Goal: Information Seeking & Learning: Learn about a topic

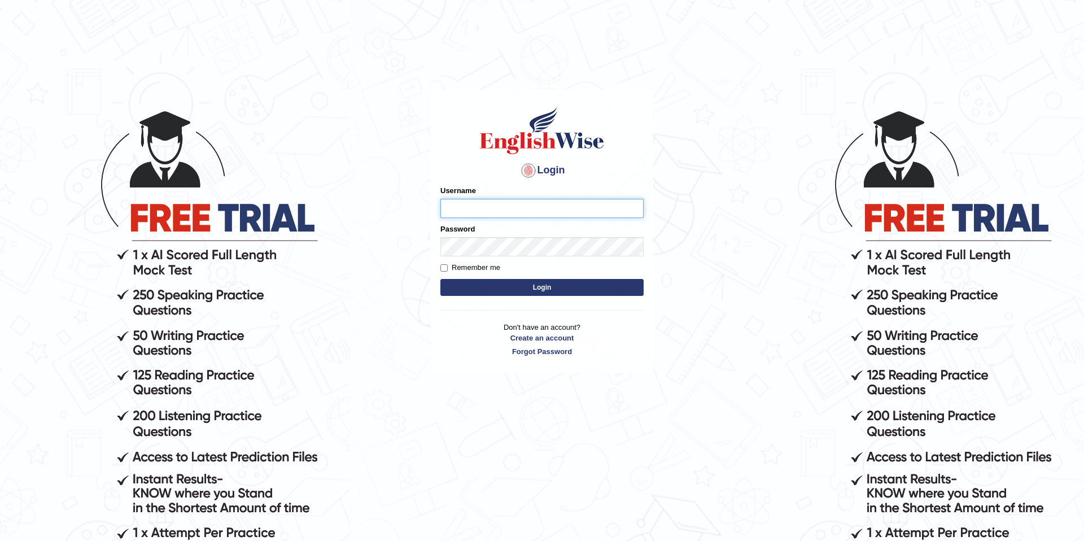
type input "ㅐ"
type input "olivert"
click at [440, 279] on button "Login" at bounding box center [541, 287] width 203 height 17
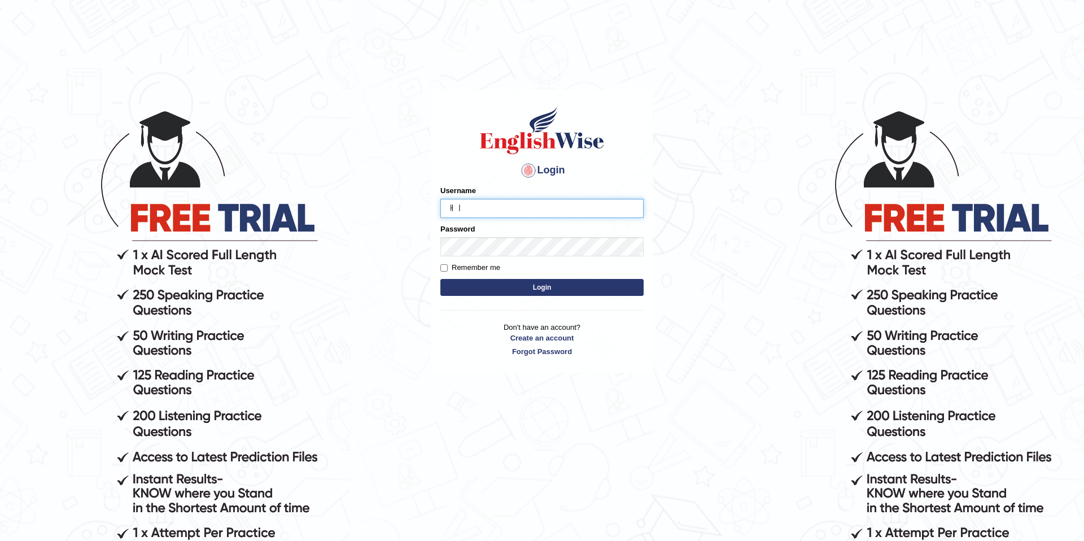
type input "ㅐ"
type input "olivert"
click at [440, 279] on button "Login" at bounding box center [541, 287] width 203 height 17
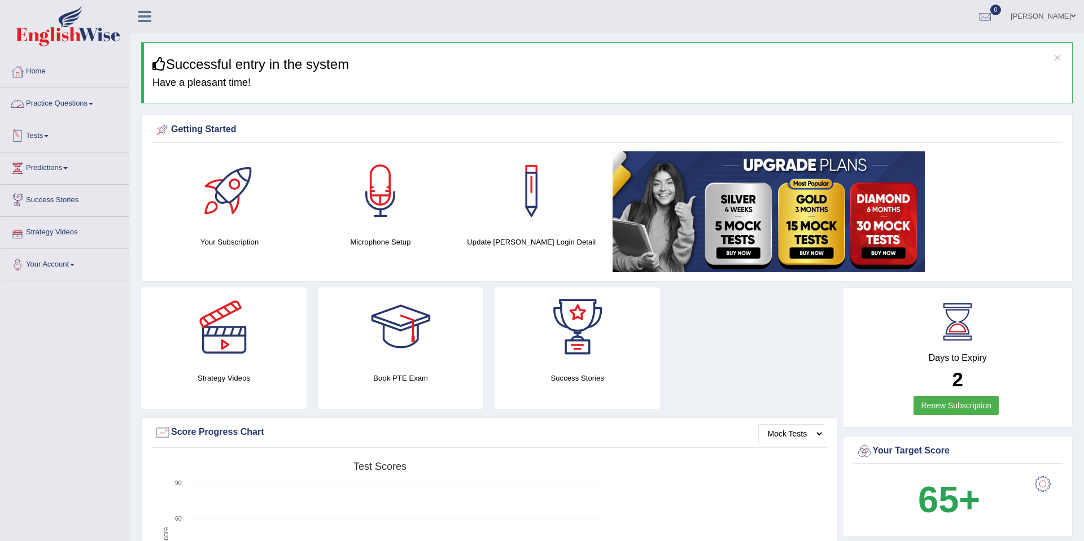
click at [68, 106] on link "Practice Questions" at bounding box center [65, 102] width 129 height 28
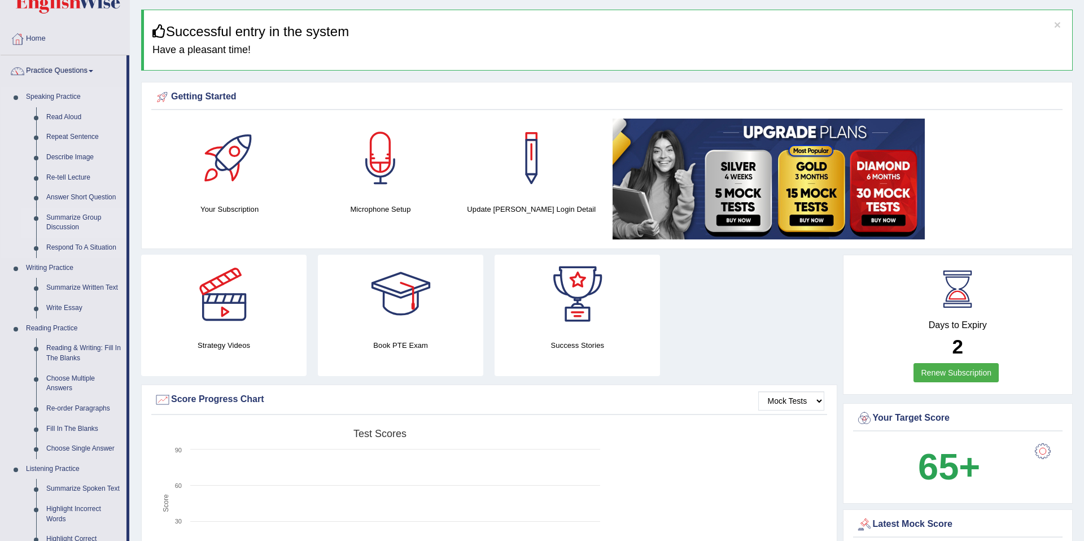
scroll to position [34, 0]
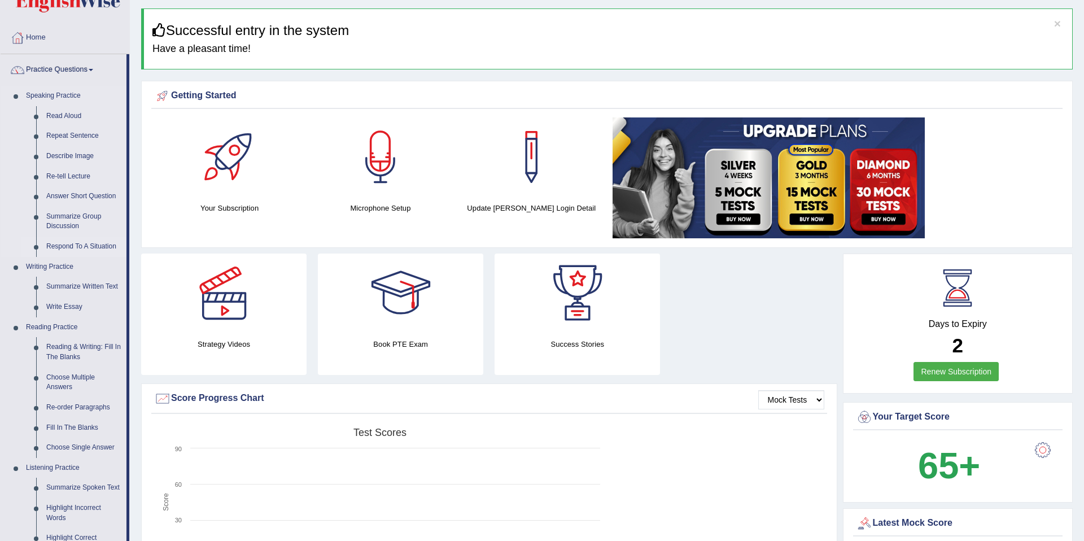
click at [86, 248] on link "Respond To A Situation" at bounding box center [83, 247] width 85 height 20
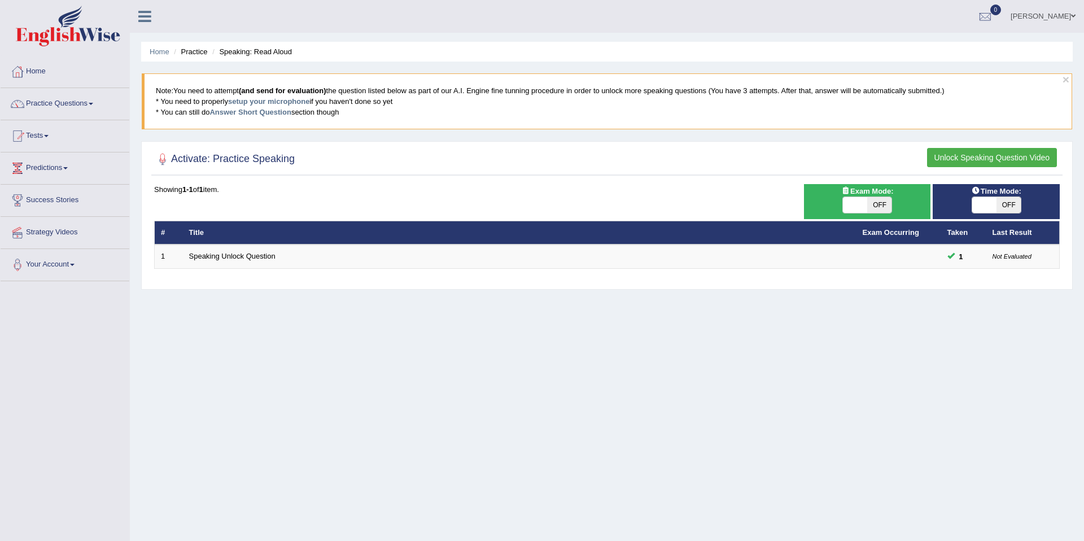
click at [885, 206] on span "OFF" at bounding box center [879, 205] width 24 height 16
checkbox input "true"
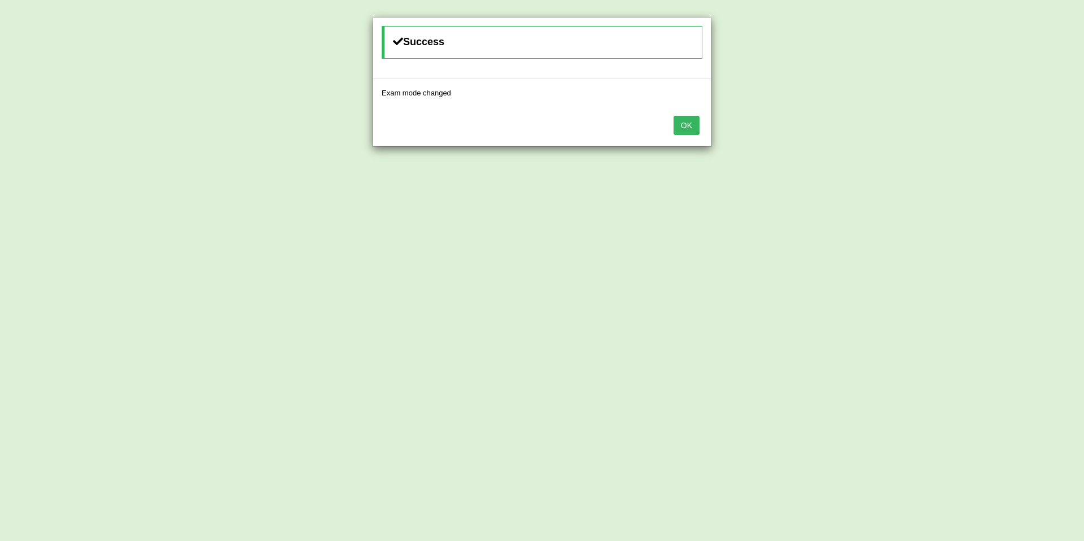
click at [686, 123] on button "OK" at bounding box center [687, 125] width 26 height 19
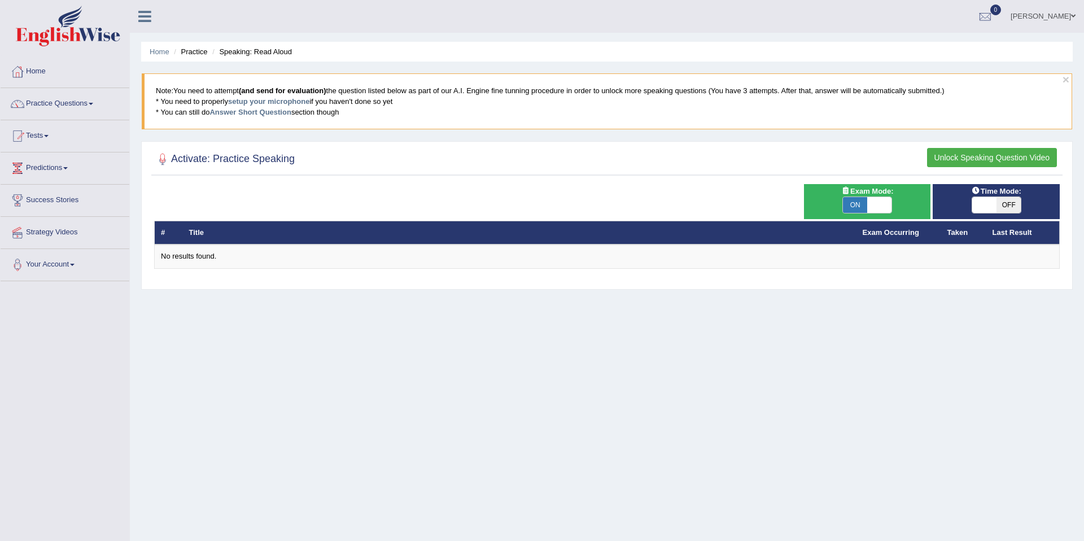
click at [864, 196] on div "ON OFF" at bounding box center [867, 204] width 50 height 17
click at [862, 202] on span "ON" at bounding box center [855, 205] width 24 height 16
checkbox input "false"
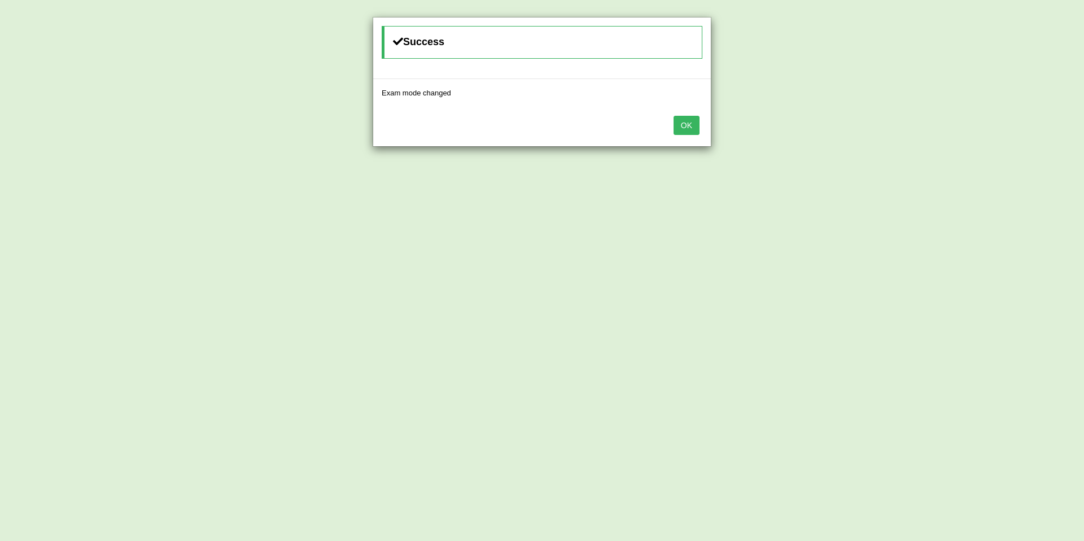
click at [691, 122] on button "OK" at bounding box center [687, 125] width 26 height 19
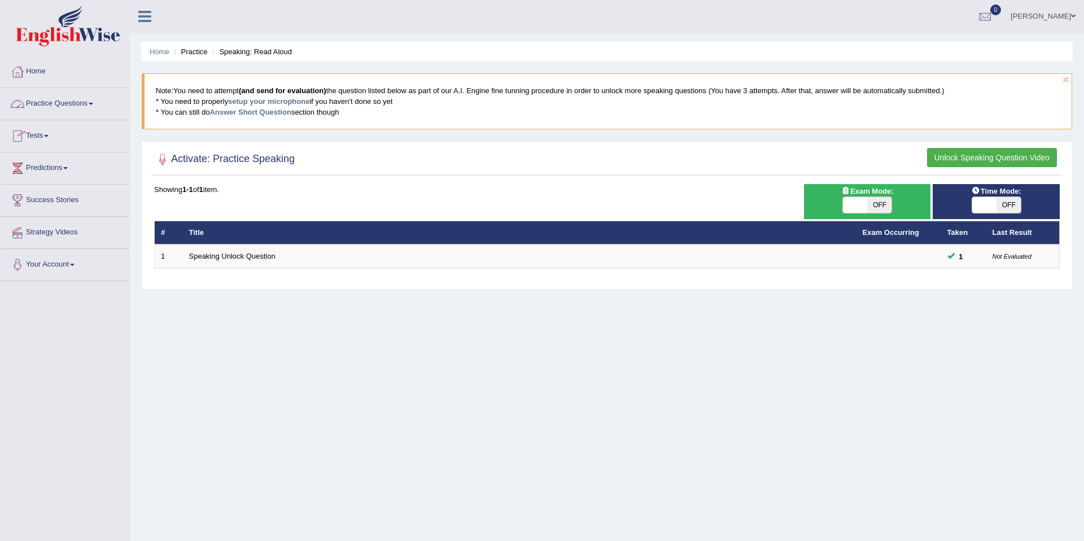
click at [81, 99] on link "Practice Questions" at bounding box center [65, 102] width 129 height 28
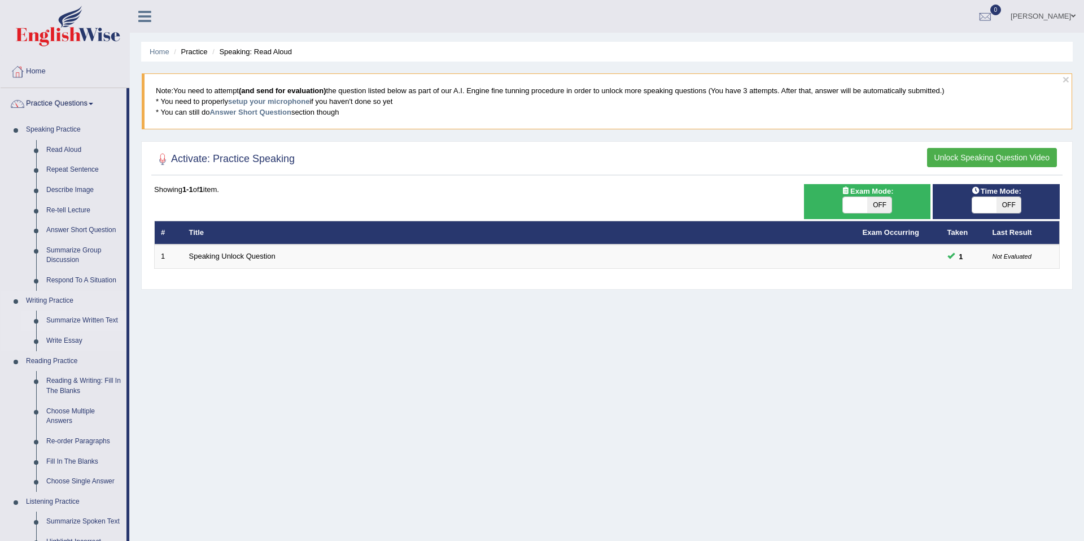
scroll to position [26, 0]
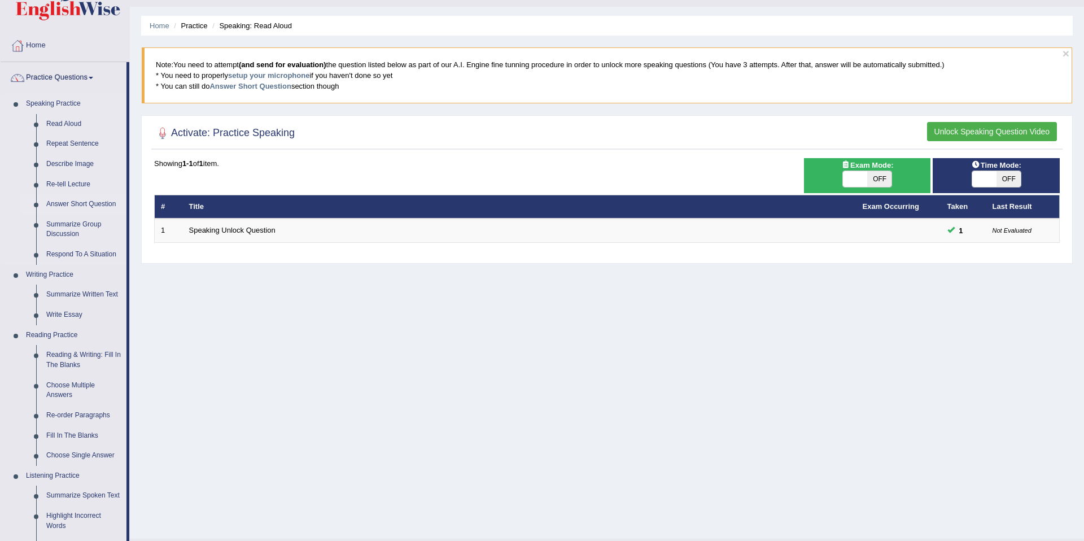
click at [95, 198] on link "Answer Short Question" at bounding box center [83, 204] width 85 height 20
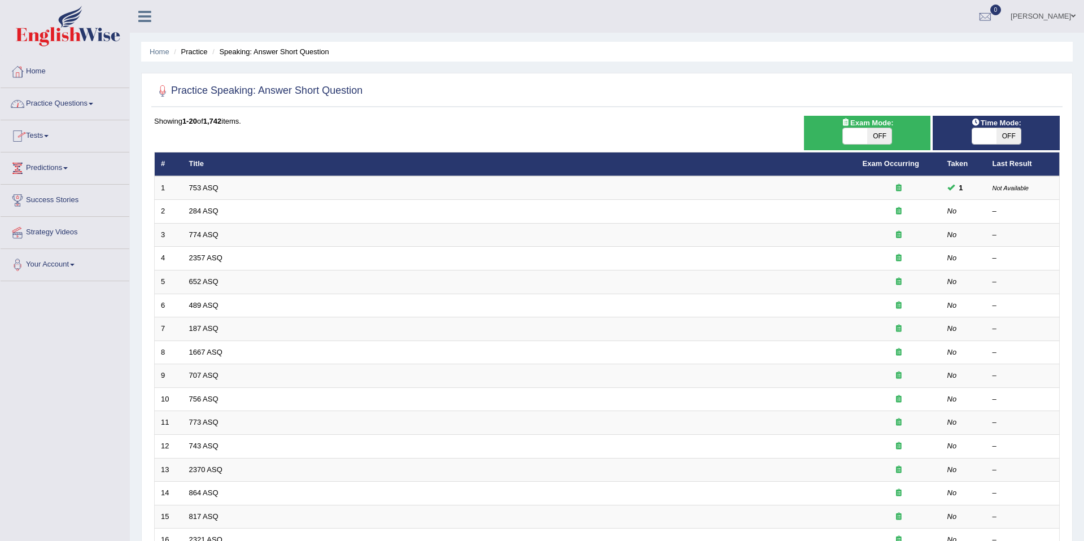
click at [80, 106] on link "Practice Questions" at bounding box center [65, 102] width 129 height 28
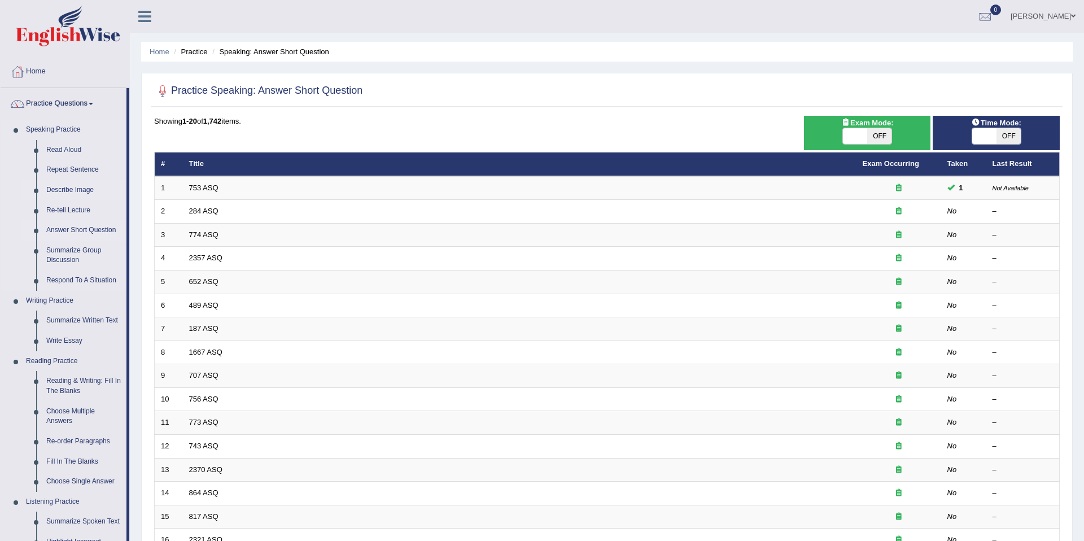
click at [78, 195] on link "Describe Image" at bounding box center [83, 190] width 85 height 20
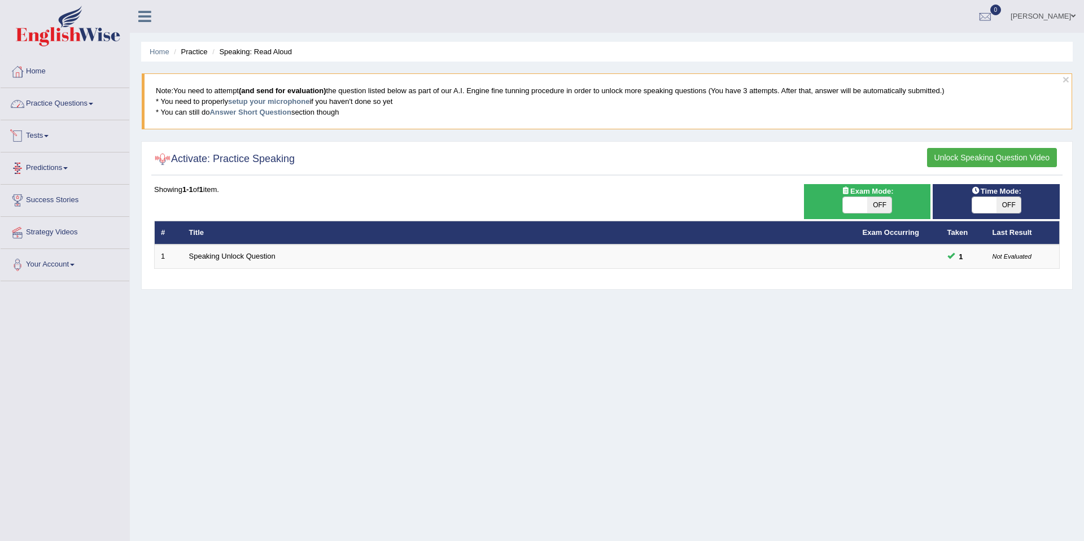
click at [74, 109] on link "Practice Questions" at bounding box center [65, 102] width 129 height 28
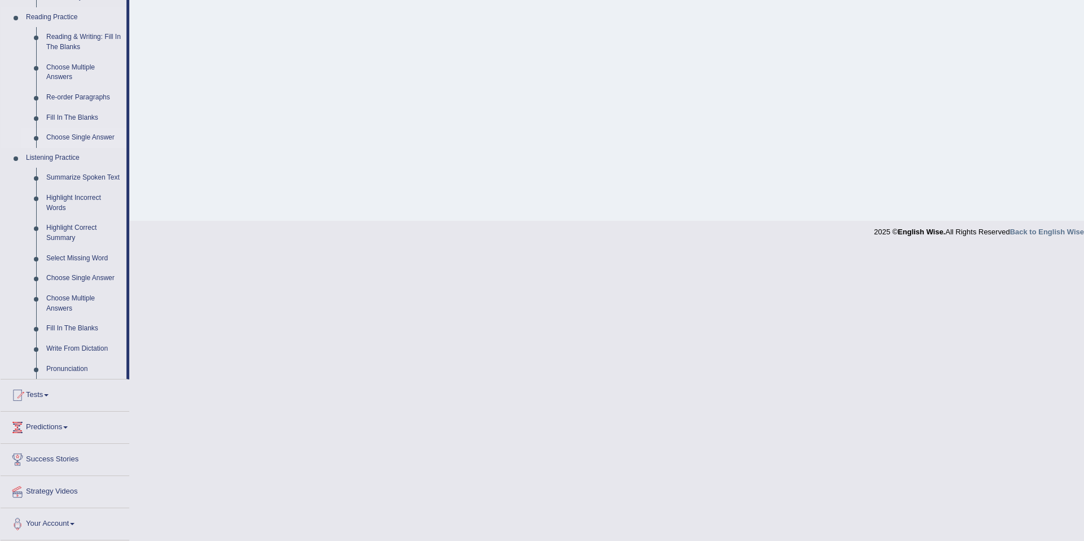
scroll to position [354, 0]
click at [80, 194] on link "Highlight Incorrect Words" at bounding box center [83, 203] width 85 height 30
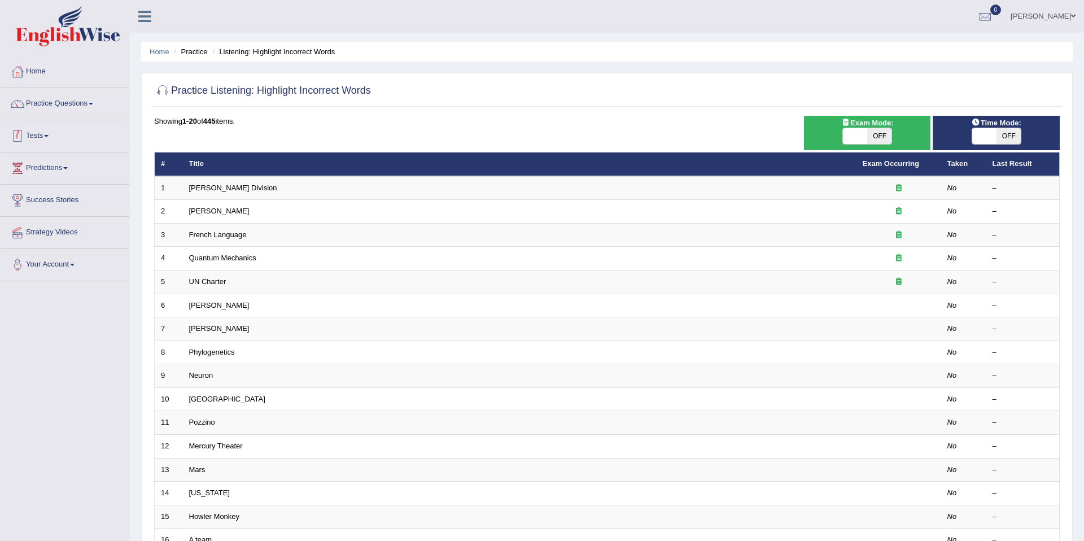
click at [42, 131] on link "Tests" at bounding box center [65, 134] width 129 height 28
click at [53, 168] on link "Take Practice Sectional Test" at bounding box center [74, 162] width 106 height 20
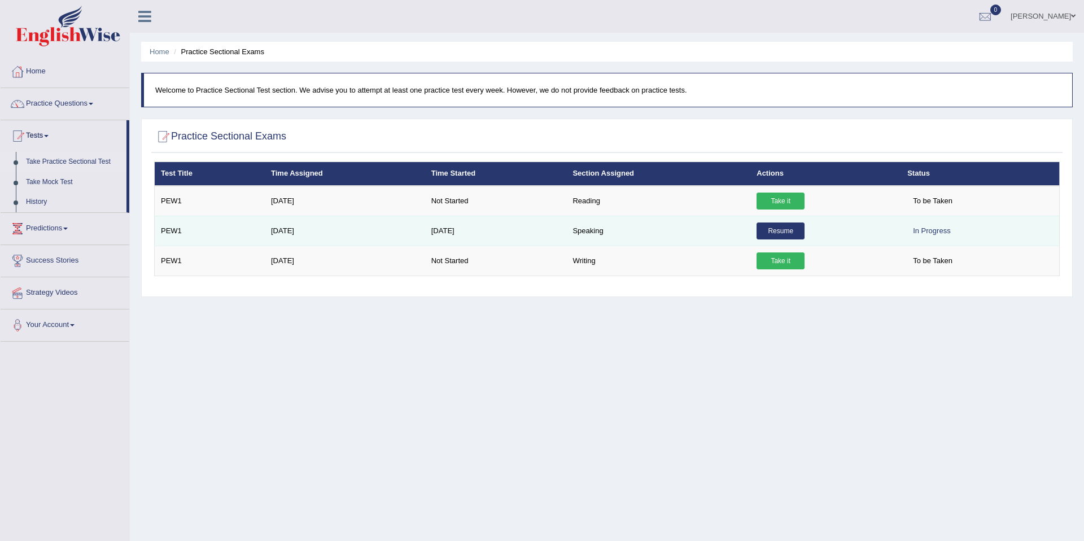
click at [927, 235] on div "In Progress" at bounding box center [931, 230] width 49 height 17
click at [793, 229] on link "Resume" at bounding box center [781, 230] width 48 height 17
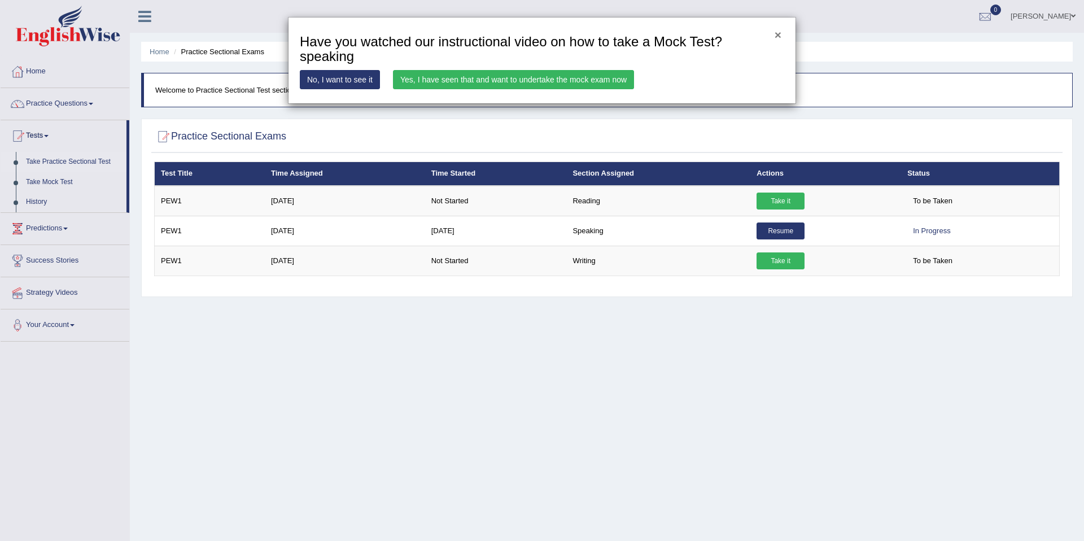
click at [778, 37] on button "×" at bounding box center [778, 35] width 7 height 12
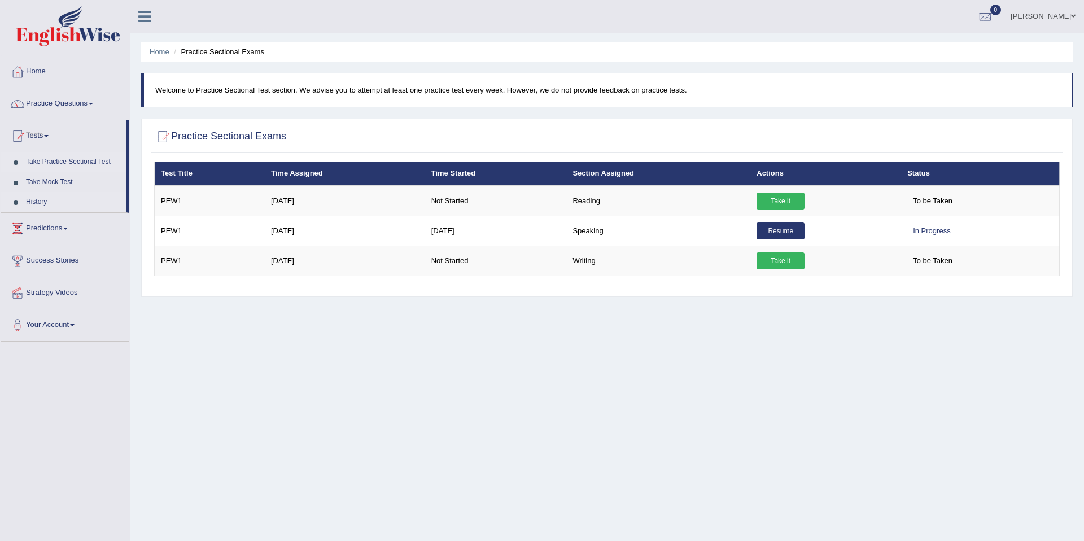
click at [32, 198] on link "History" at bounding box center [74, 202] width 106 height 20
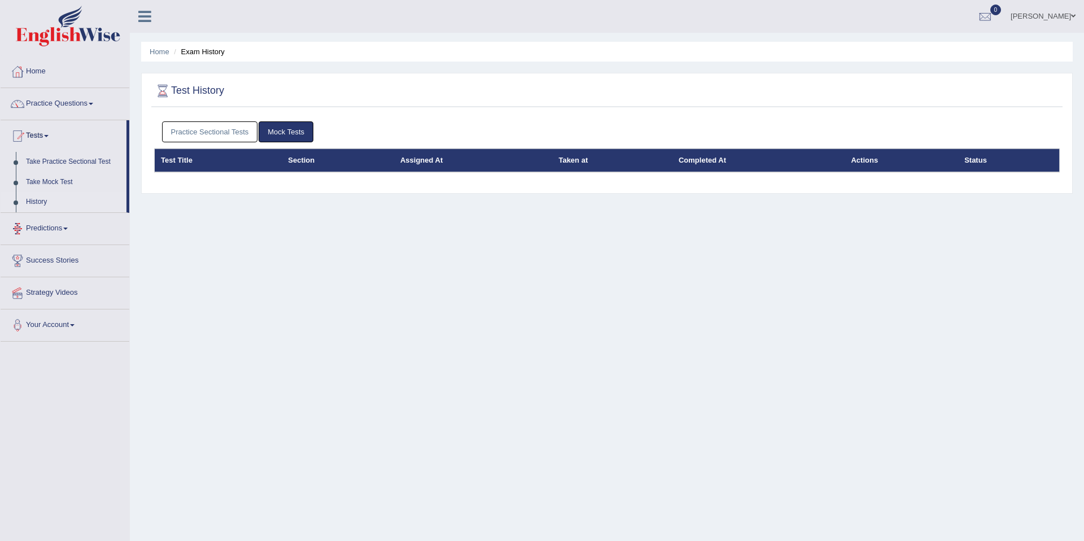
click at [208, 138] on link "Practice Sectional Tests" at bounding box center [210, 131] width 96 height 21
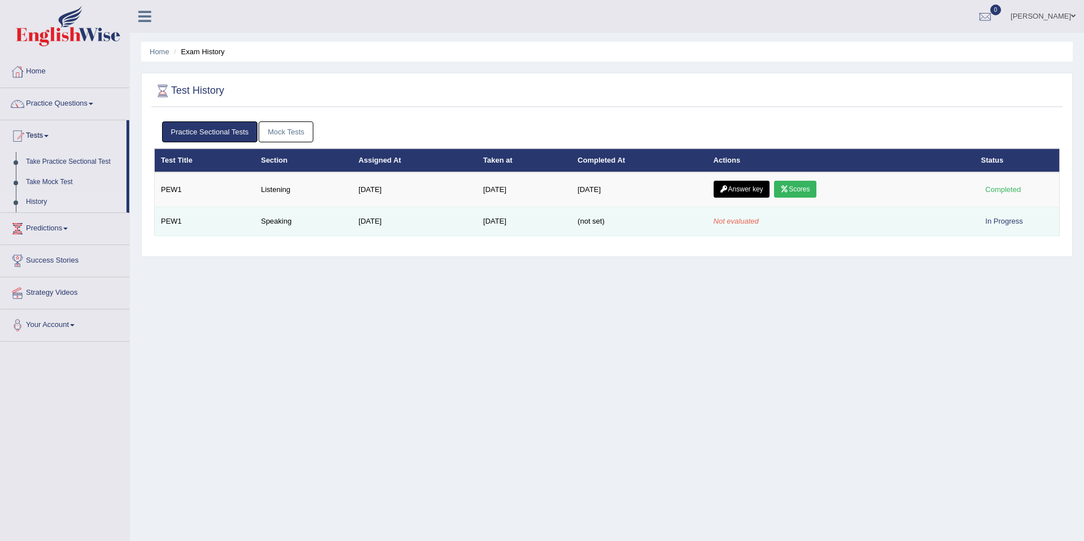
click at [477, 218] on td "[DATE]" at bounding box center [524, 221] width 94 height 29
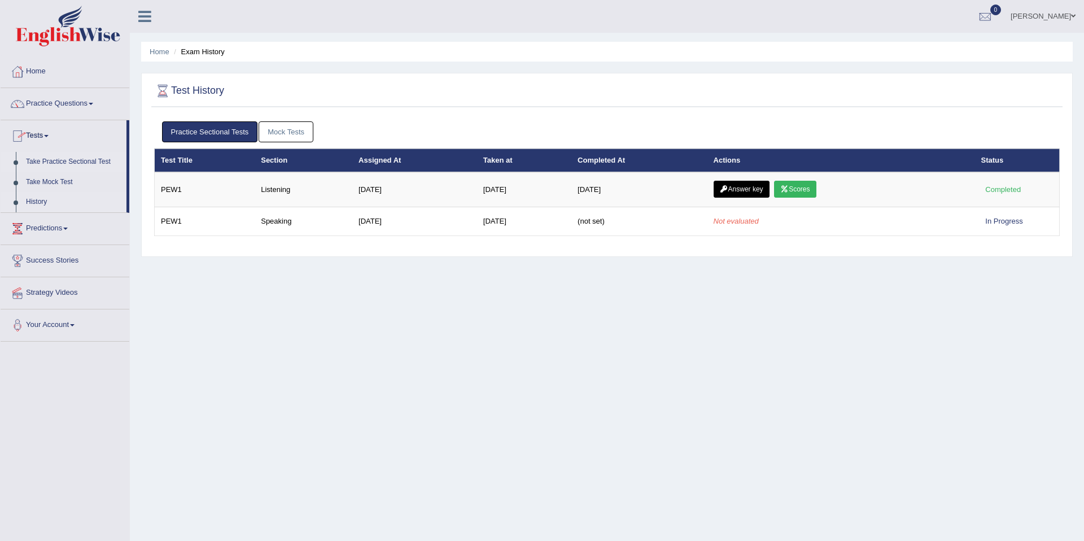
click at [62, 162] on link "Take Practice Sectional Test" at bounding box center [74, 162] width 106 height 20
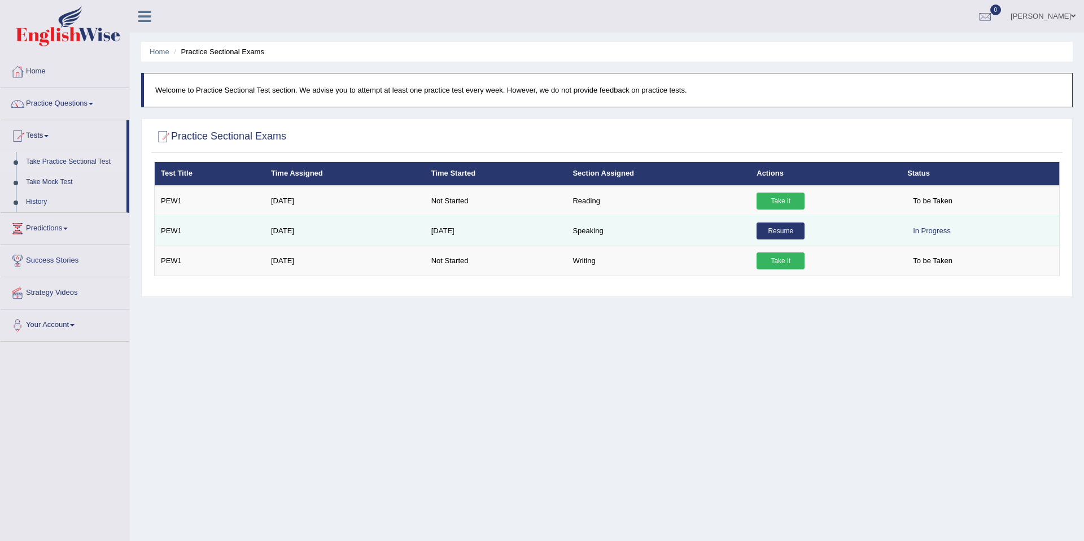
click at [779, 236] on link "Resume" at bounding box center [781, 230] width 48 height 17
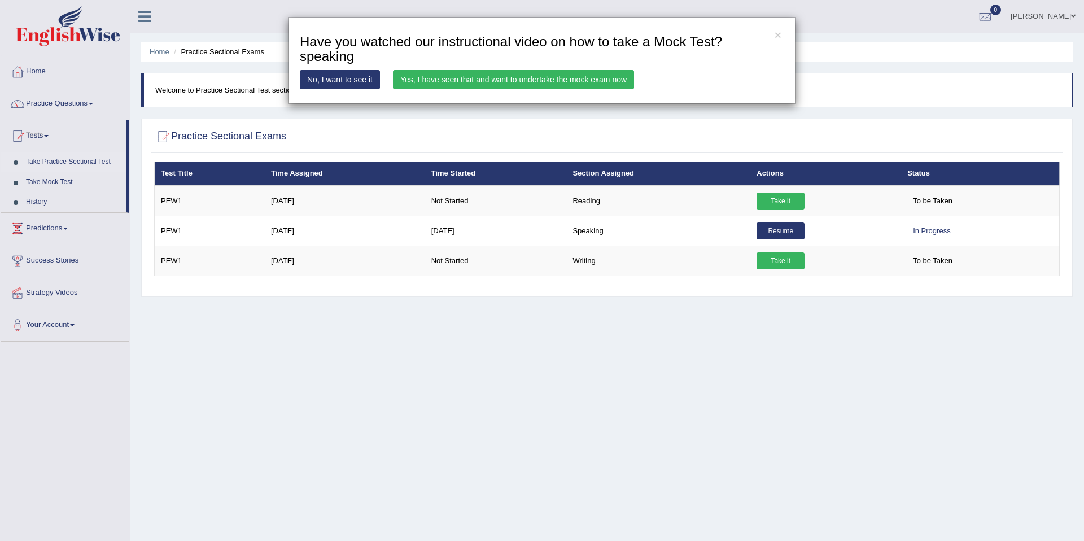
click at [482, 82] on link "Yes, I have seen that and want to undertake the mock exam now" at bounding box center [513, 79] width 241 height 19
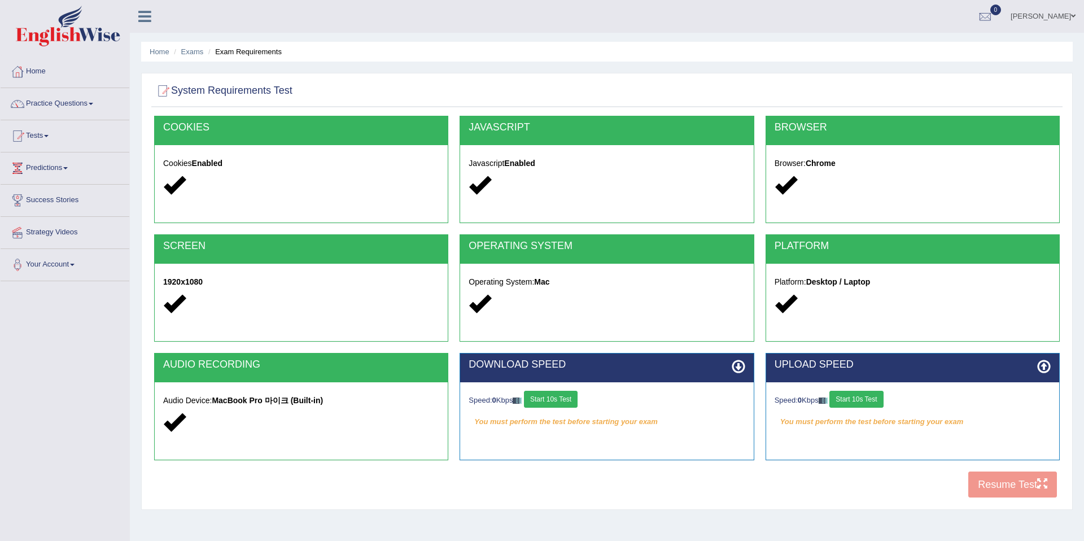
click at [551, 396] on button "Start 10s Test" at bounding box center [551, 399] width 54 height 17
click at [95, 68] on link "Home" at bounding box center [65, 70] width 129 height 28
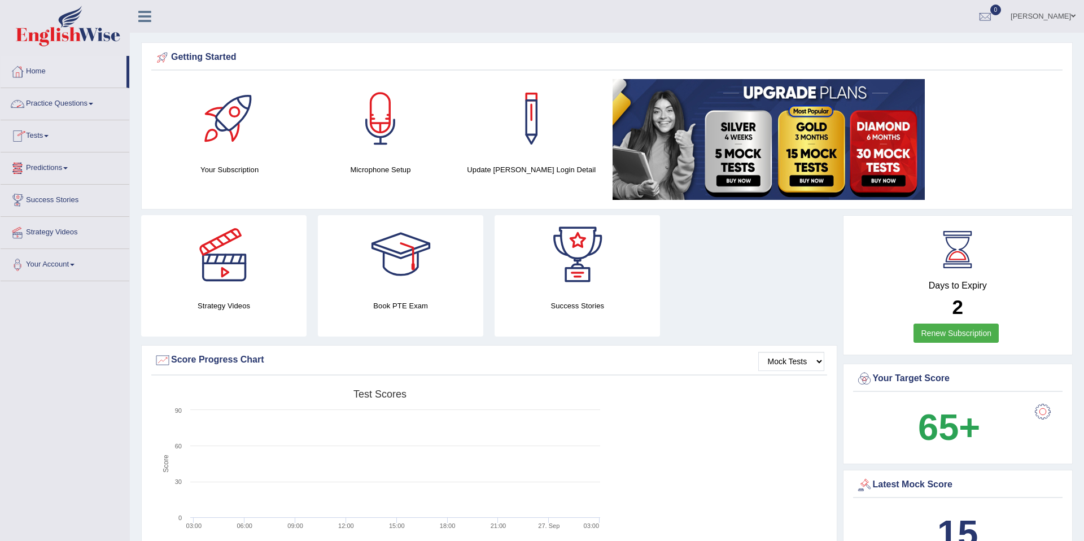
click at [62, 73] on link "Home" at bounding box center [64, 70] width 126 height 28
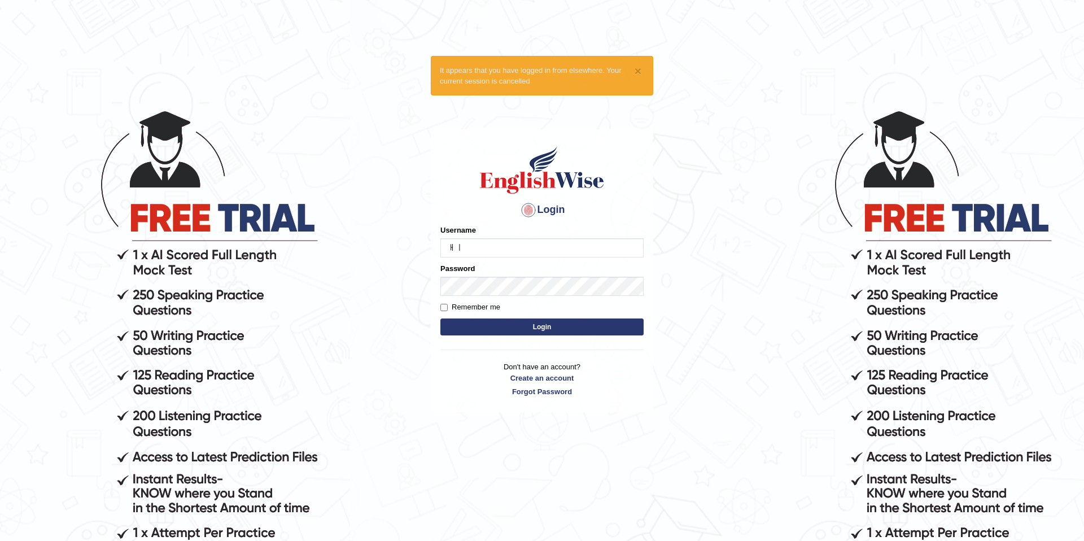
type input "ㅐ"
type input "p"
type input "olivert"
click at [440, 318] on button "Login" at bounding box center [541, 326] width 203 height 17
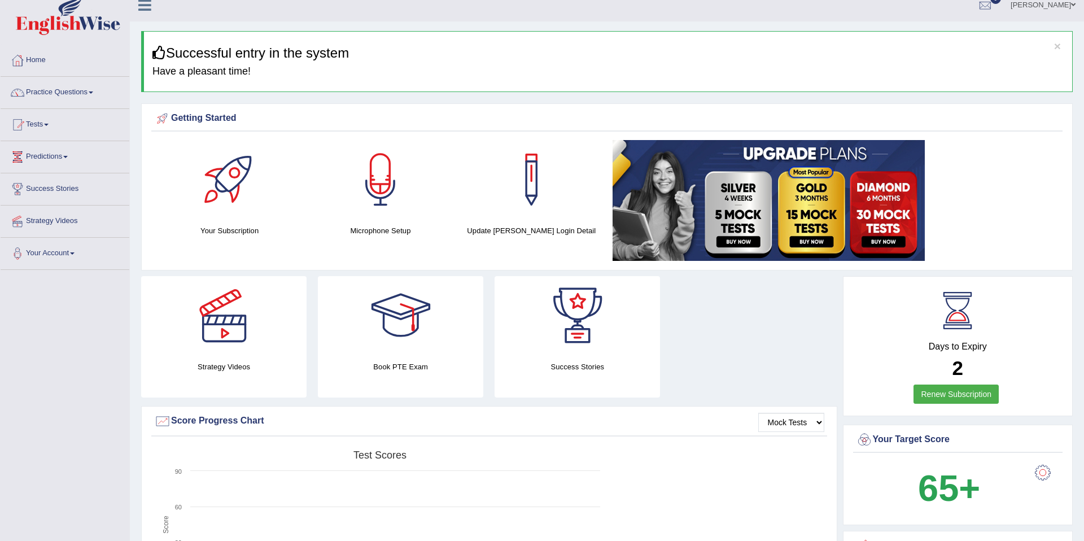
scroll to position [13, 0]
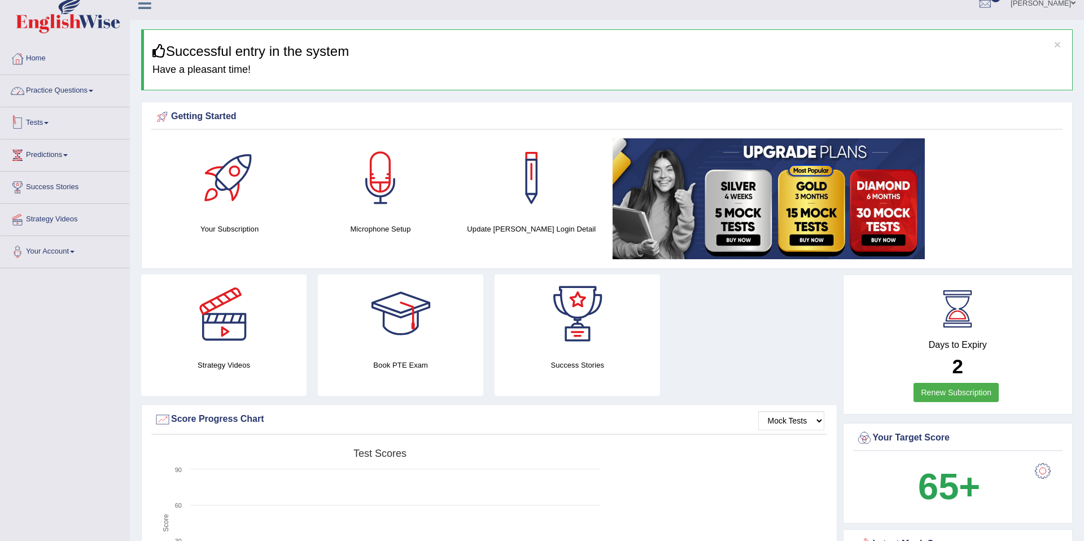
click at [81, 94] on link "Practice Questions" at bounding box center [65, 89] width 129 height 28
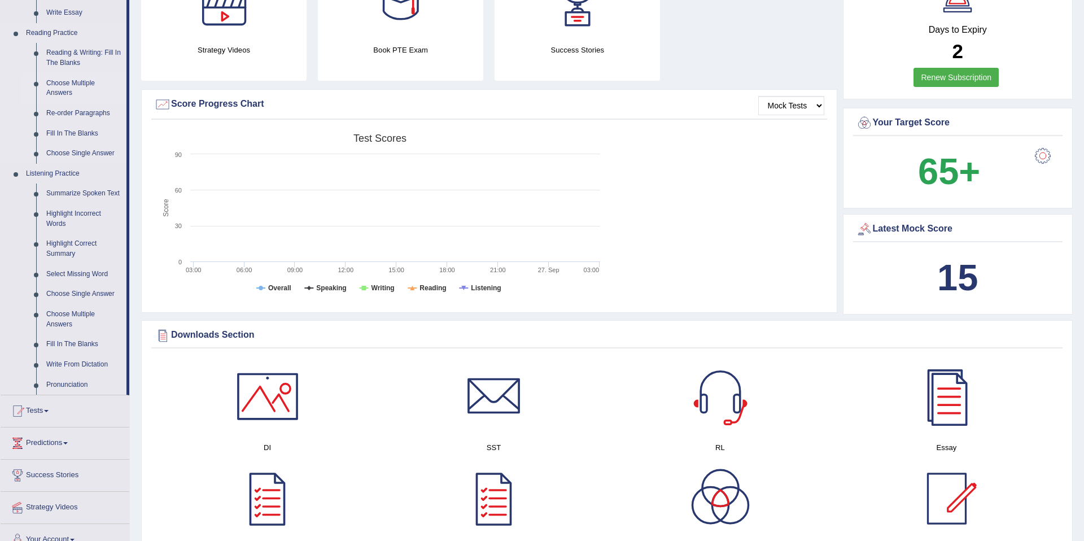
scroll to position [329, 0]
click at [87, 280] on link "Select Missing Word" at bounding box center [83, 273] width 85 height 20
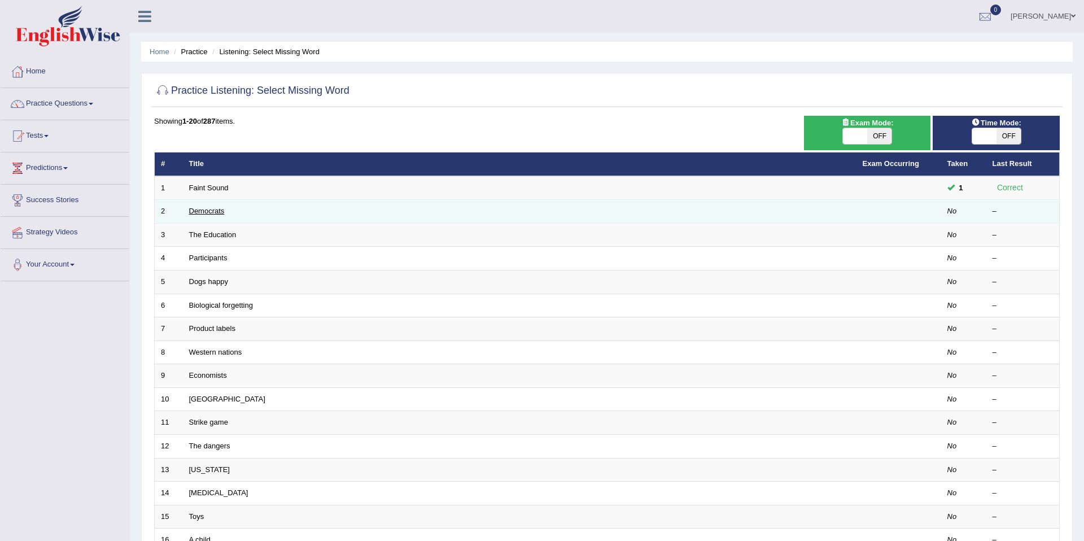
click at [208, 212] on link "Democrats" at bounding box center [207, 211] width 36 height 8
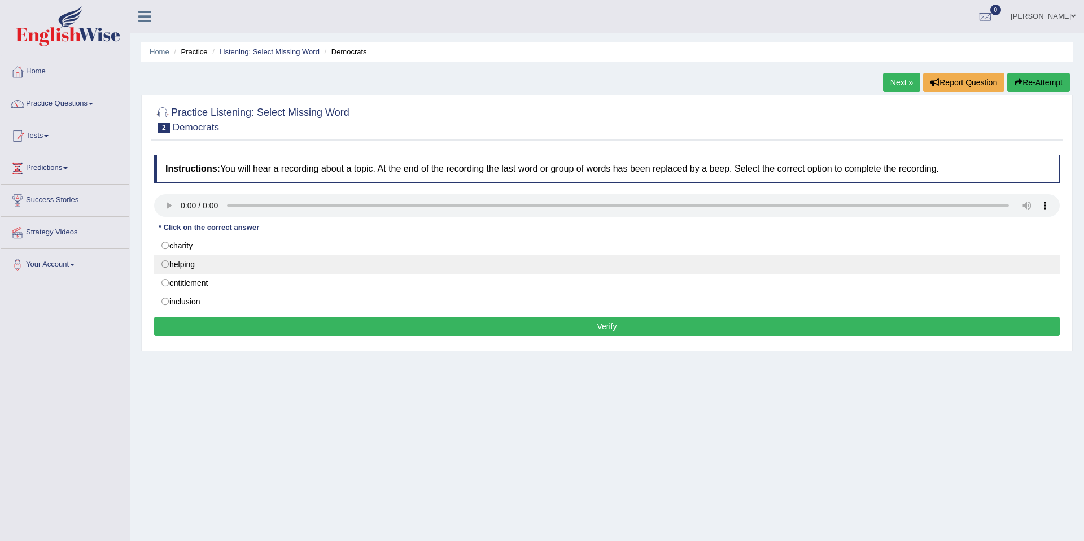
click at [173, 264] on label "helping" at bounding box center [607, 264] width 906 height 19
radio input "true"
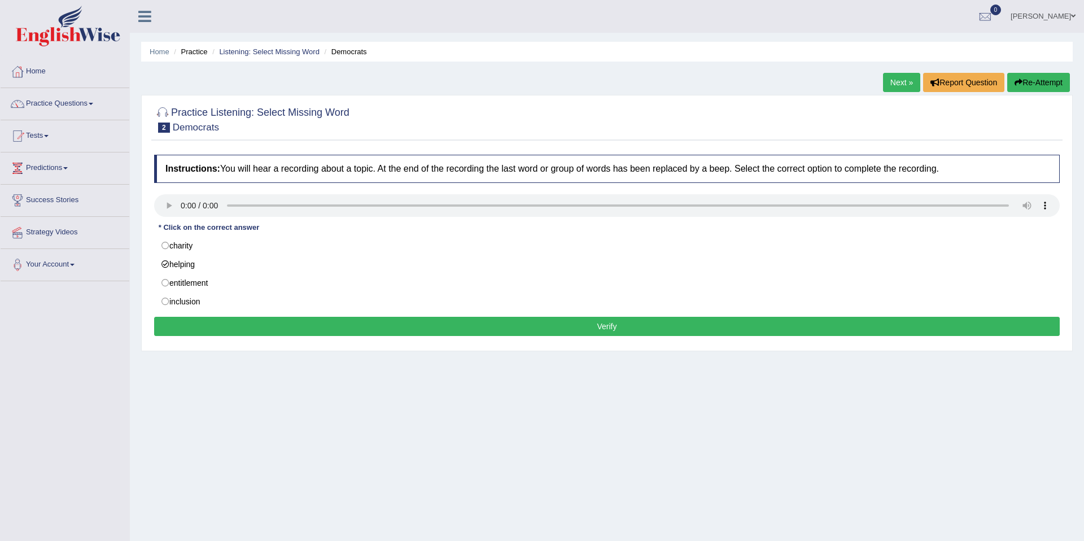
click at [220, 331] on button "Verify" at bounding box center [607, 326] width 906 height 19
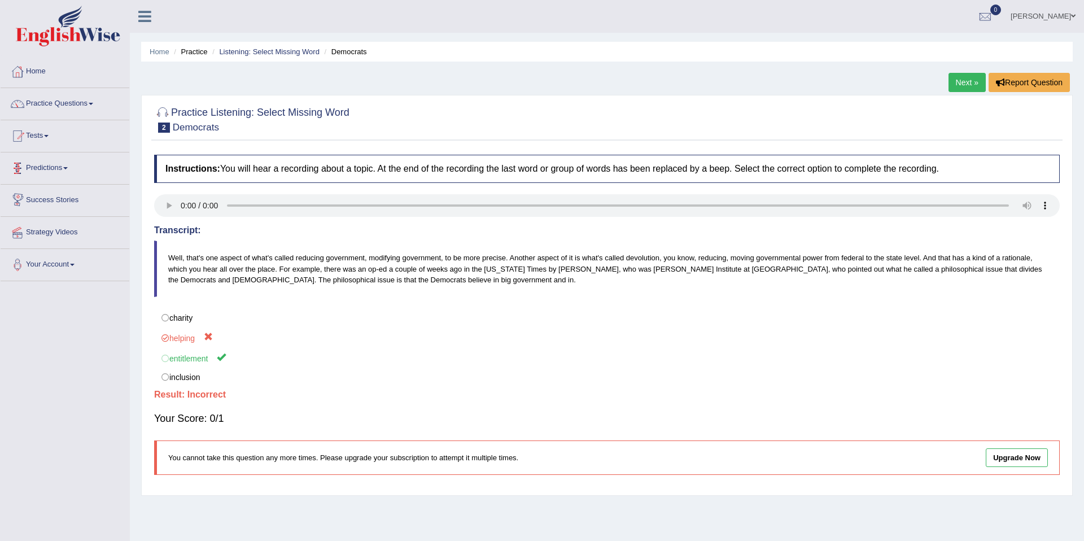
click at [60, 173] on link "Predictions" at bounding box center [65, 166] width 129 height 28
click at [73, 102] on link "Practice Questions" at bounding box center [65, 102] width 129 height 28
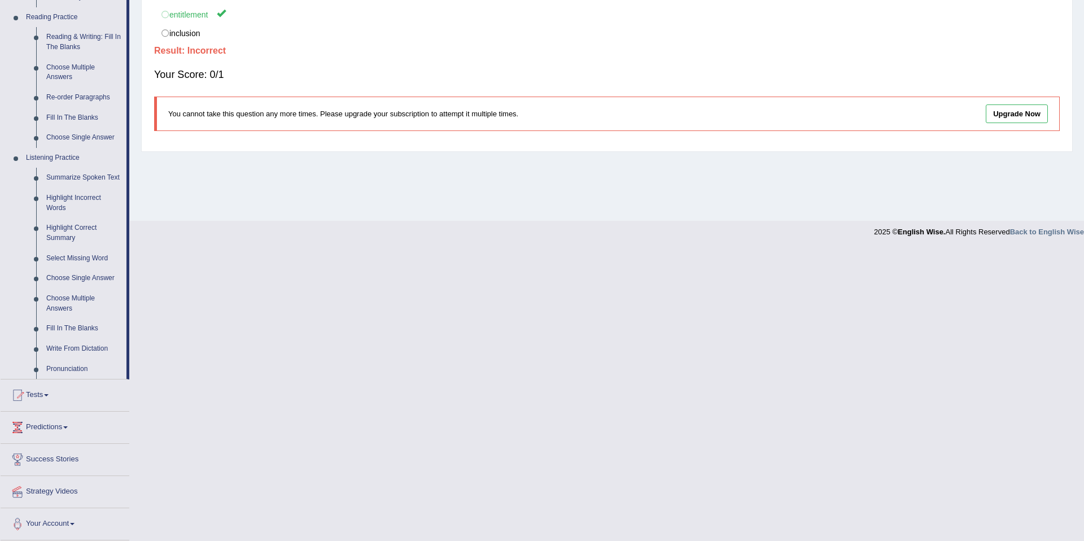
scroll to position [353, 0]
click at [76, 370] on link "Pronunciation" at bounding box center [83, 369] width 85 height 20
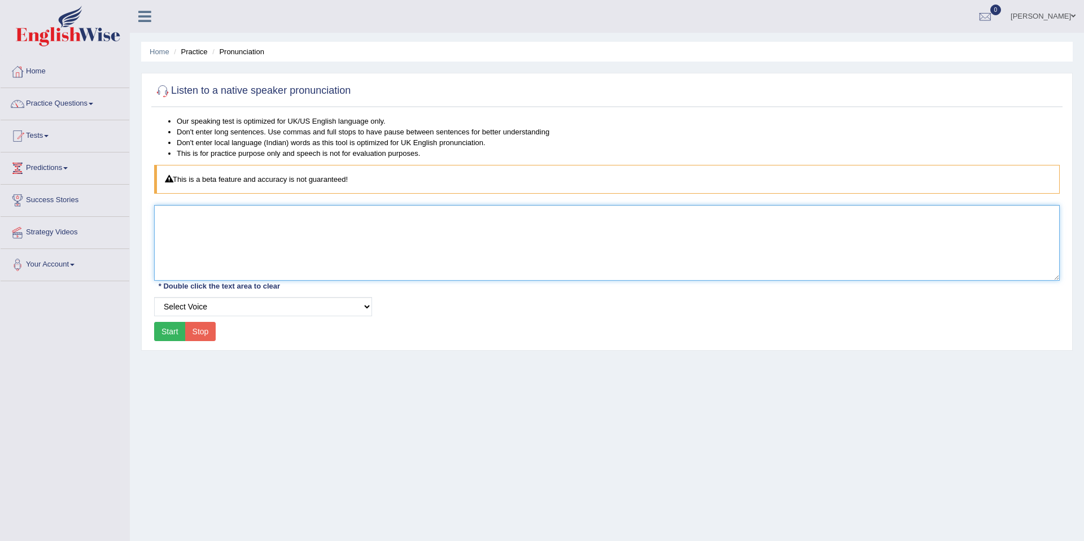
click at [206, 263] on textarea at bounding box center [607, 243] width 906 height 76
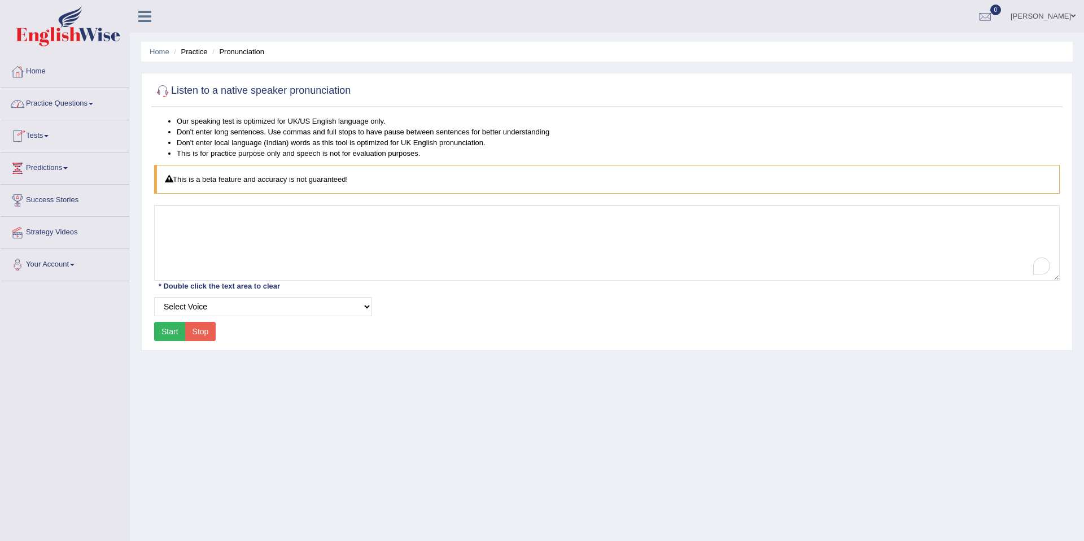
click at [61, 111] on link "Practice Questions" at bounding box center [65, 102] width 129 height 28
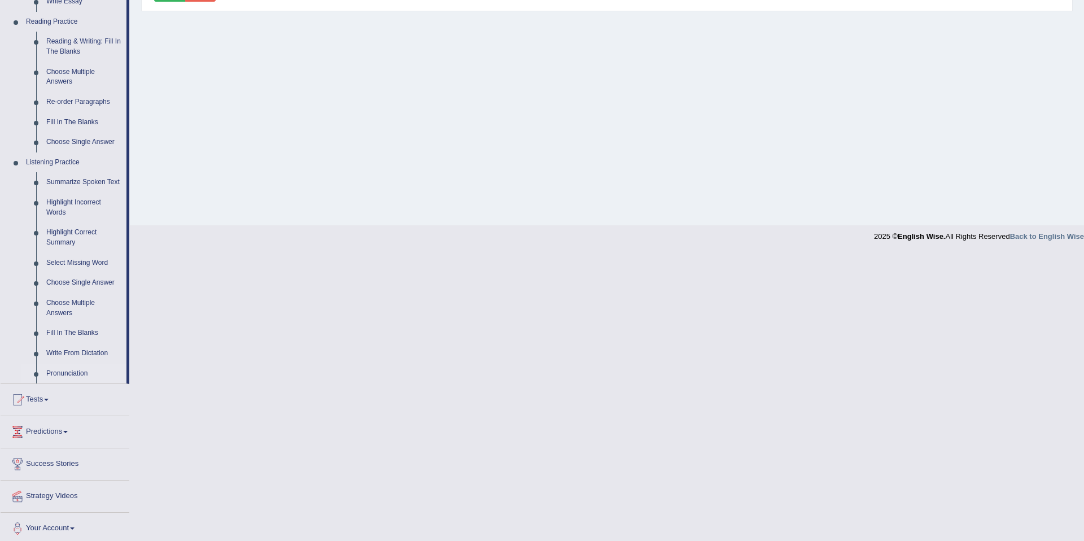
scroll to position [354, 0]
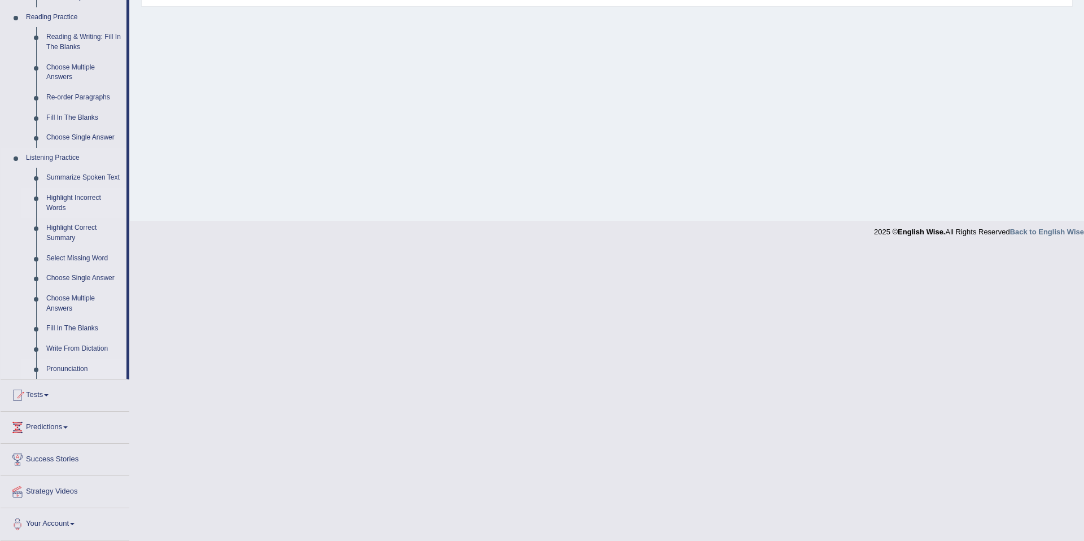
click at [91, 204] on link "Highlight Incorrect Words" at bounding box center [83, 203] width 85 height 30
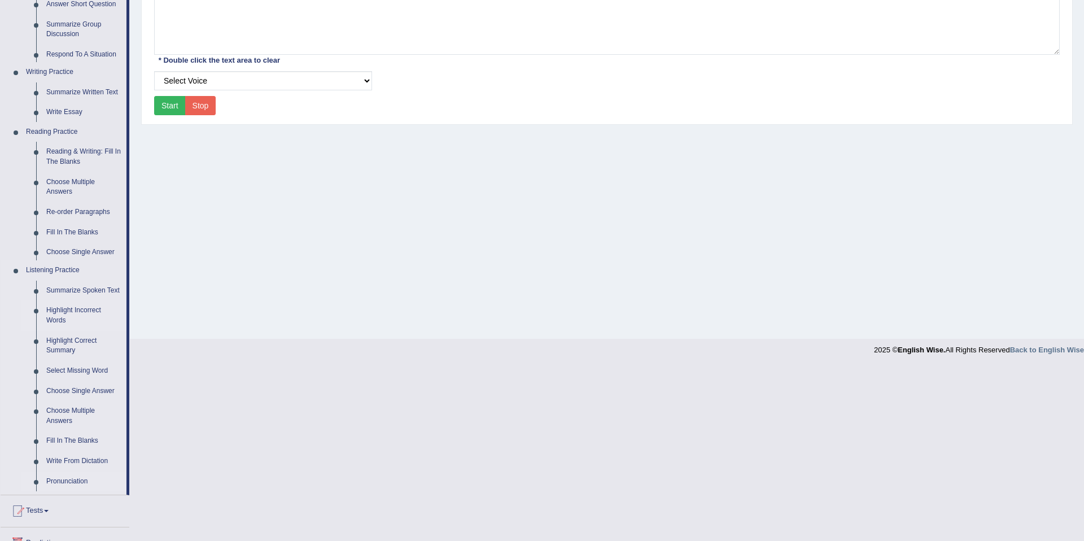
scroll to position [52, 0]
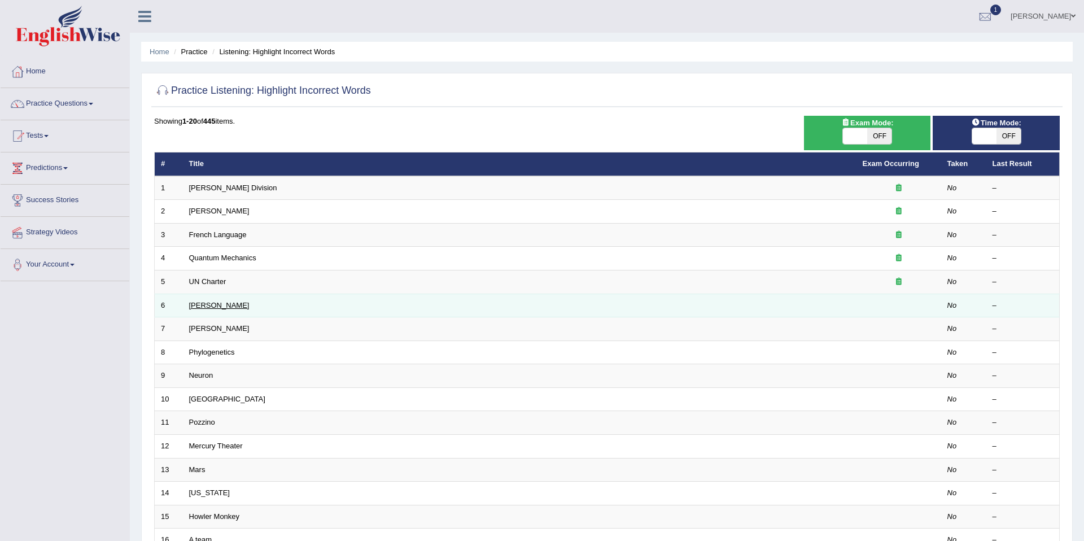
click at [203, 309] on link "[PERSON_NAME]" at bounding box center [219, 305] width 60 height 8
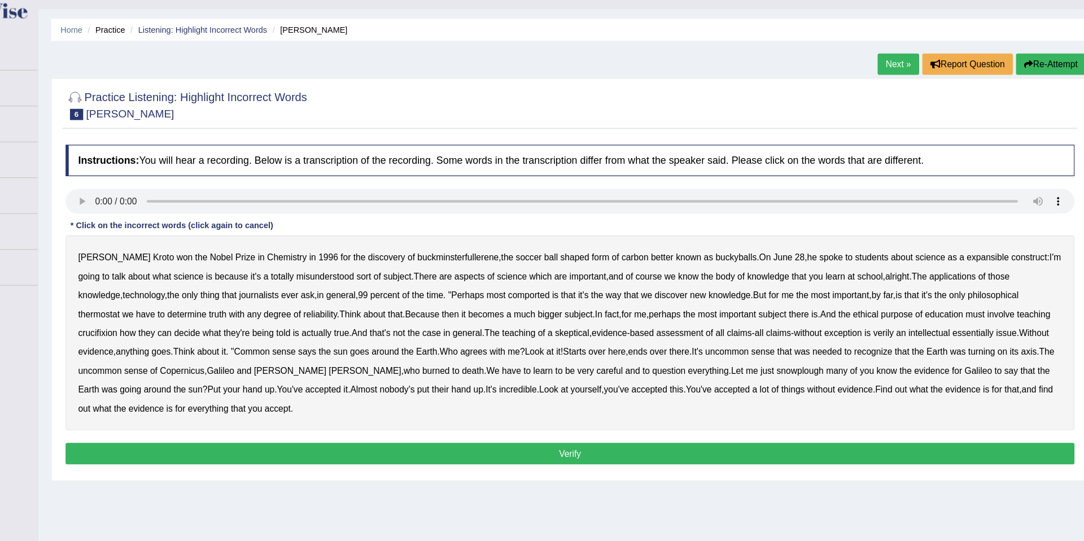
click at [963, 255] on b "expansible" at bounding box center [982, 255] width 38 height 9
click at [578, 292] on b "comported" at bounding box center [569, 289] width 37 height 9
click at [190, 308] on b "thermostat" at bounding box center [183, 306] width 37 height 9
click at [200, 327] on b "crucifixion" at bounding box center [182, 323] width 35 height 9
click at [898, 324] on b "verily" at bounding box center [888, 323] width 19 height 9
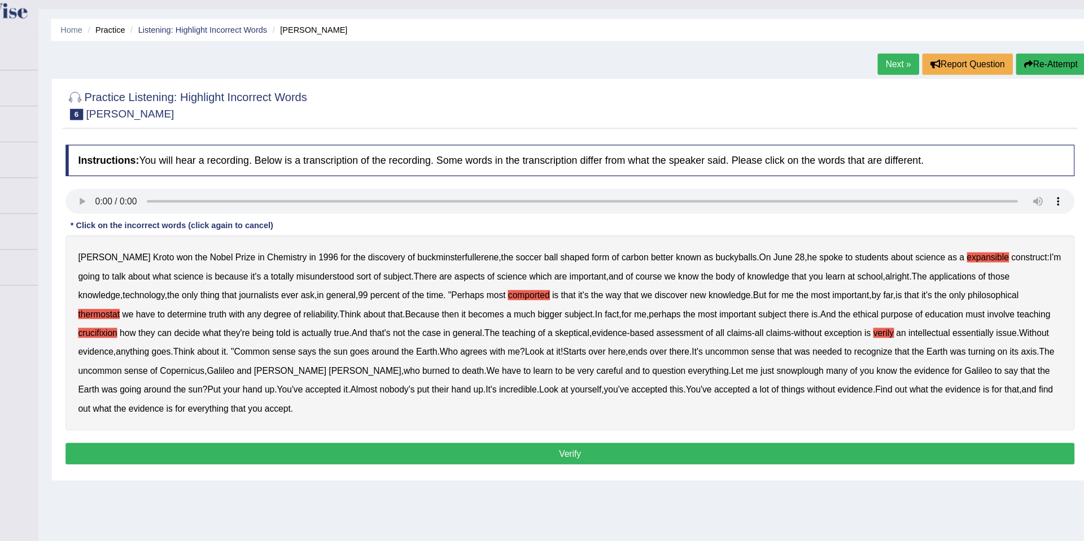
click at [834, 357] on b "snowplough" at bounding box center [813, 357] width 42 height 9
click at [532, 435] on button "Verify" at bounding box center [607, 431] width 906 height 19
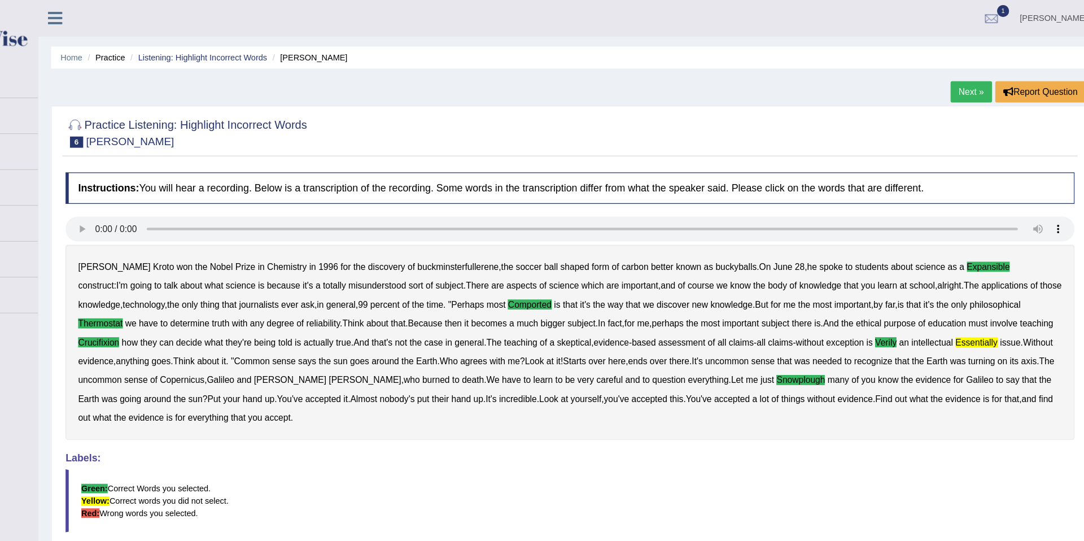
click at [955, 91] on link "Next »" at bounding box center [967, 82] width 37 height 19
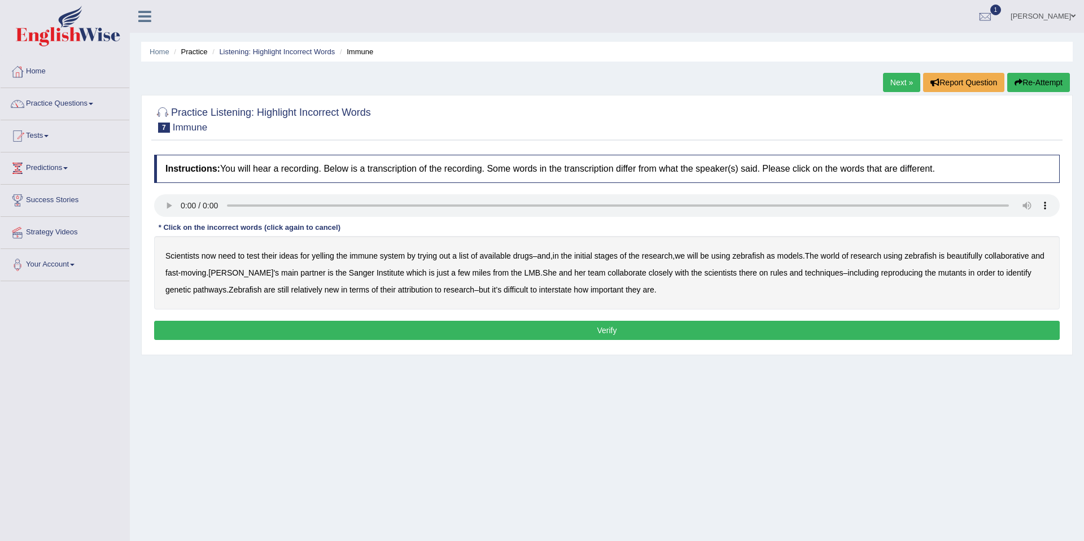
click at [612, 137] on div "Practice Listening: Highlight Incorrect Words 7 Immune" at bounding box center [606, 121] width 911 height 40
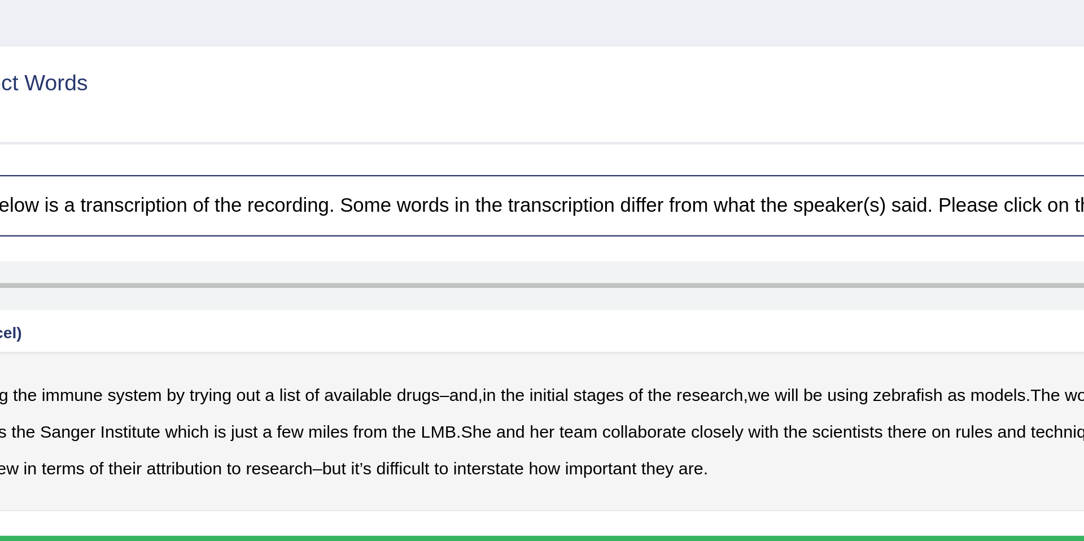
click at [612, 137] on div "Practice Listening: Highlight Incorrect Words 7 Immune" at bounding box center [606, 121] width 911 height 40
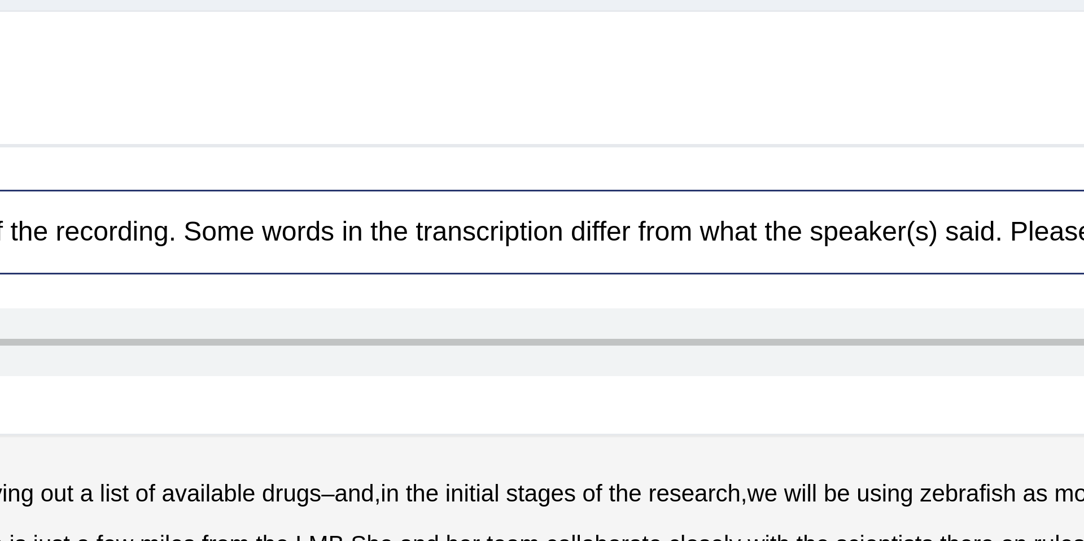
click at [608, 187] on div "Instructions: You will hear a recording. Below is a transcription of the record…" at bounding box center [606, 249] width 911 height 200
click at [570, 124] on div at bounding box center [607, 119] width 906 height 34
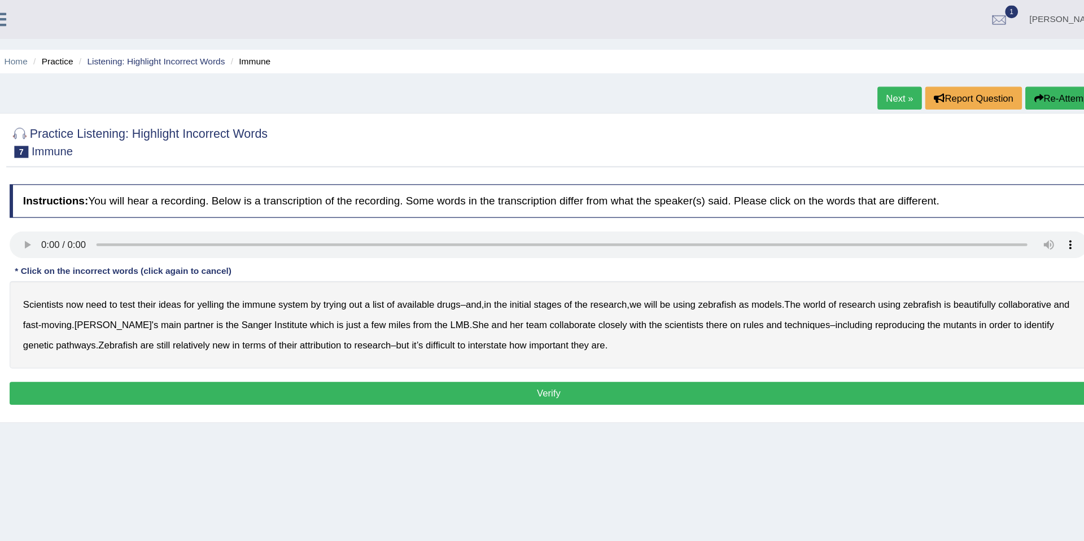
click at [685, 256] on b "we" at bounding box center [680, 255] width 10 height 9
click at [976, 255] on b "beautifully" at bounding box center [965, 255] width 36 height 9
click at [784, 272] on b "rules" at bounding box center [778, 272] width 17 height 9
click at [803, 276] on b "and" at bounding box center [796, 272] width 13 height 9
click at [321, 257] on b "yelling" at bounding box center [323, 255] width 23 height 9
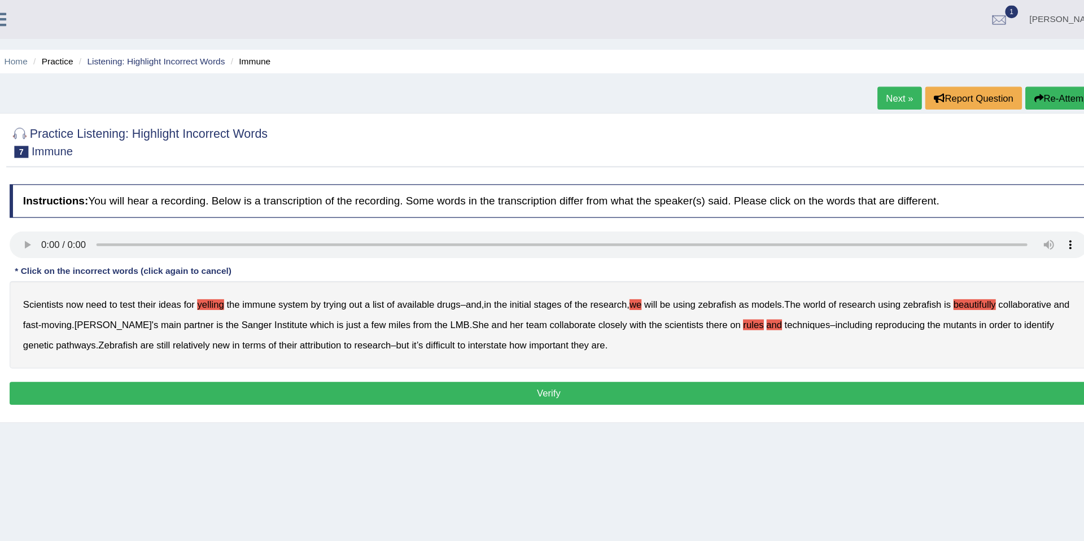
click at [786, 273] on b "rules" at bounding box center [778, 272] width 17 height 9
click at [773, 334] on button "Verify" at bounding box center [607, 330] width 906 height 19
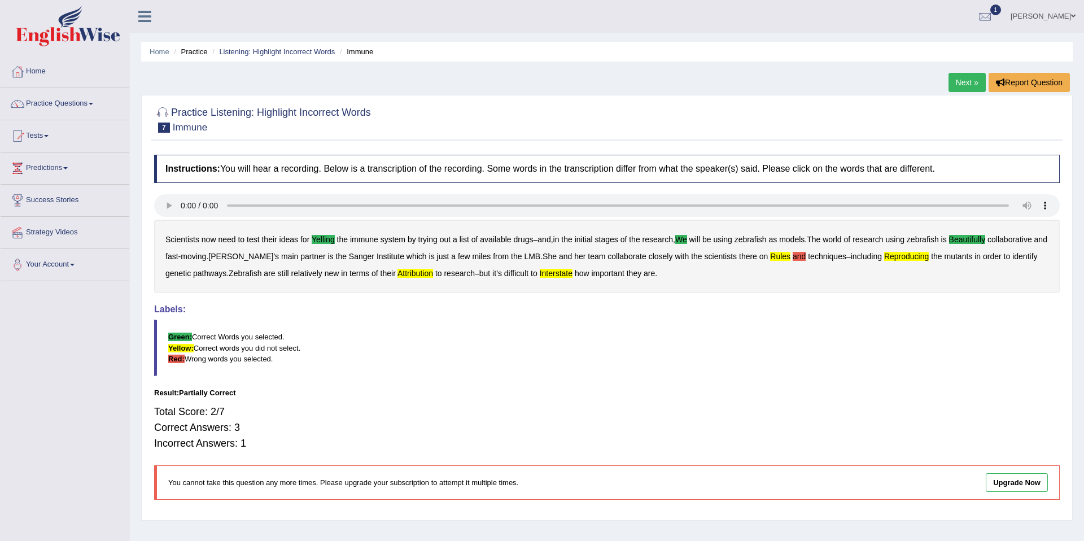
click at [963, 86] on link "Next »" at bounding box center [967, 82] width 37 height 19
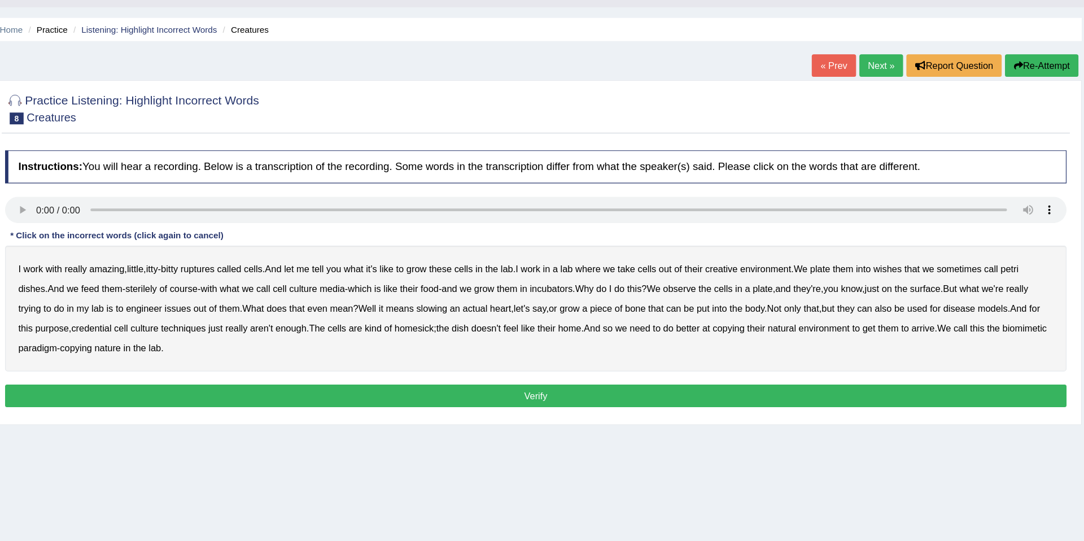
click at [919, 259] on b "wishes" at bounding box center [907, 255] width 24 height 9
click at [313, 294] on b "issues" at bounding box center [301, 289] width 23 height 9
click at [531, 292] on b "slowing" at bounding box center [518, 289] width 27 height 9
click at [245, 307] on b "credential" at bounding box center [228, 306] width 34 height 9
click at [325, 255] on b "ruptures" at bounding box center [318, 255] width 29 height 9
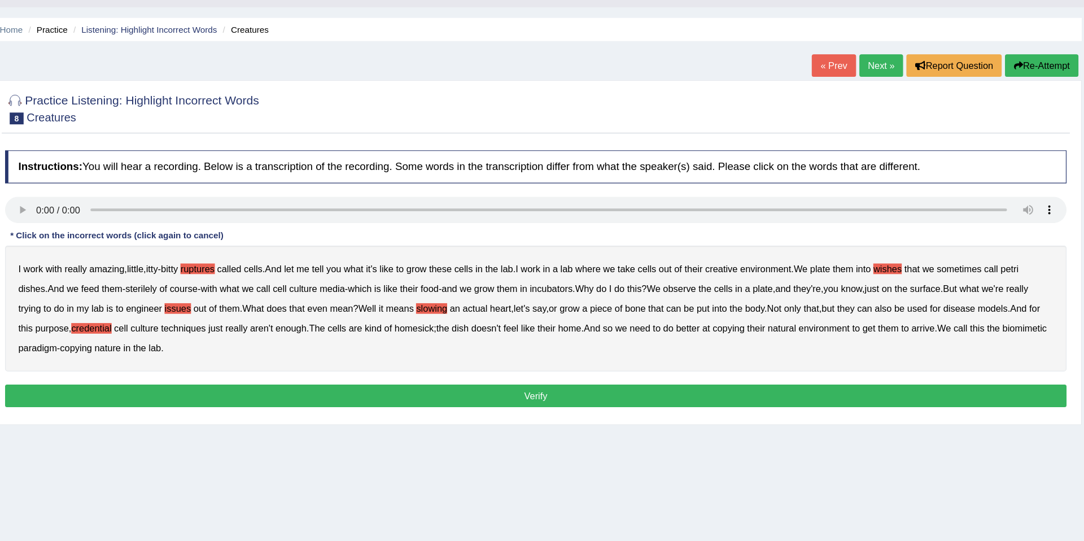
click at [438, 361] on button "Verify" at bounding box center [607, 364] width 906 height 19
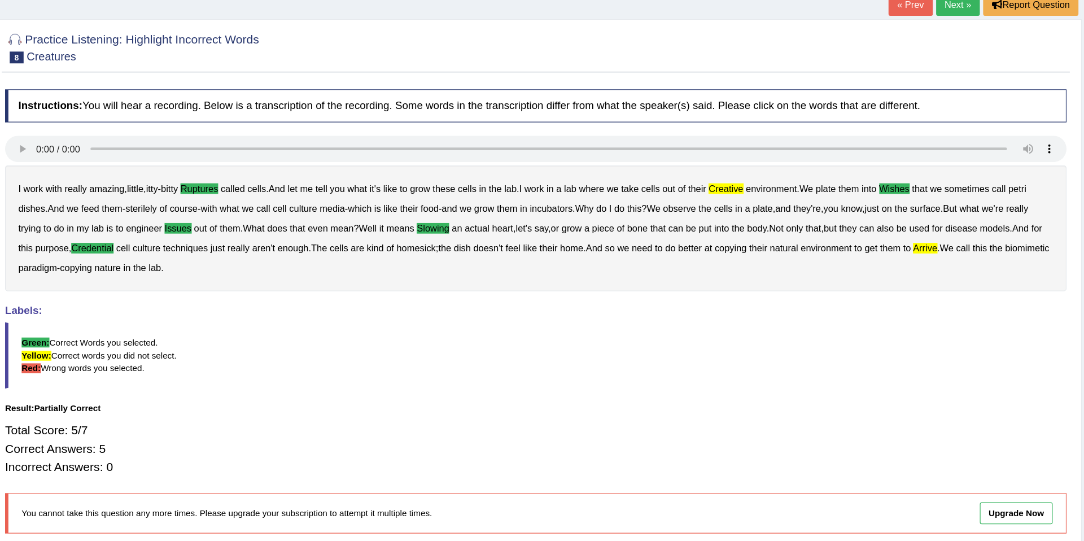
scroll to position [52, 0]
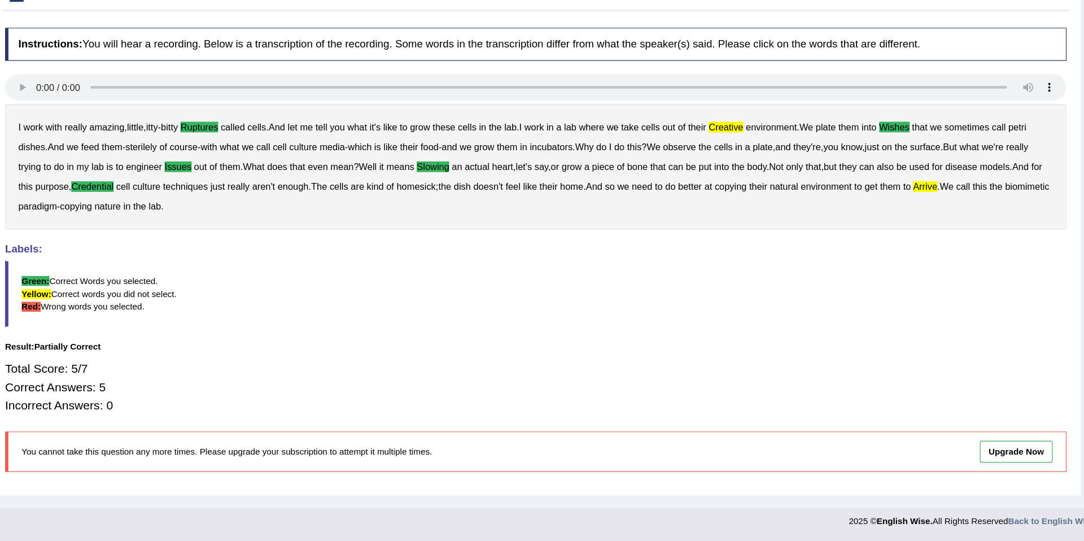
click at [929, 243] on b "arrive" at bounding box center [939, 238] width 21 height 9
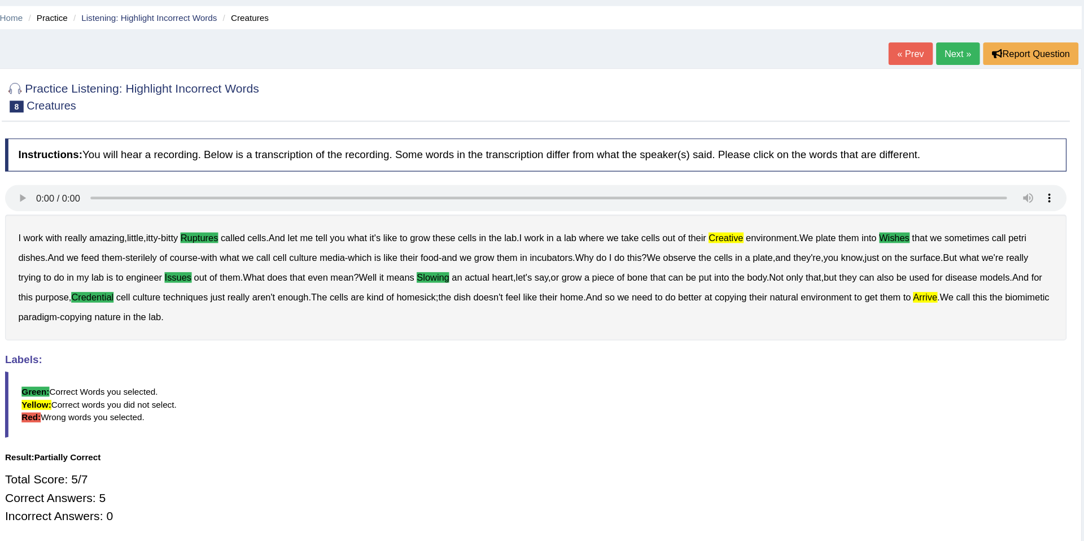
scroll to position [0, 0]
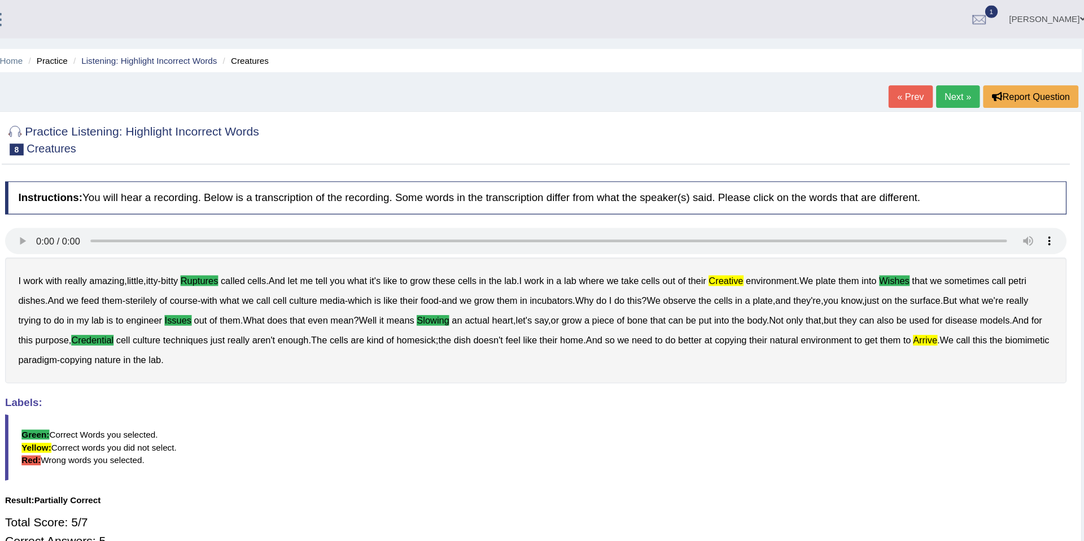
click at [969, 89] on link "Next »" at bounding box center [967, 82] width 37 height 19
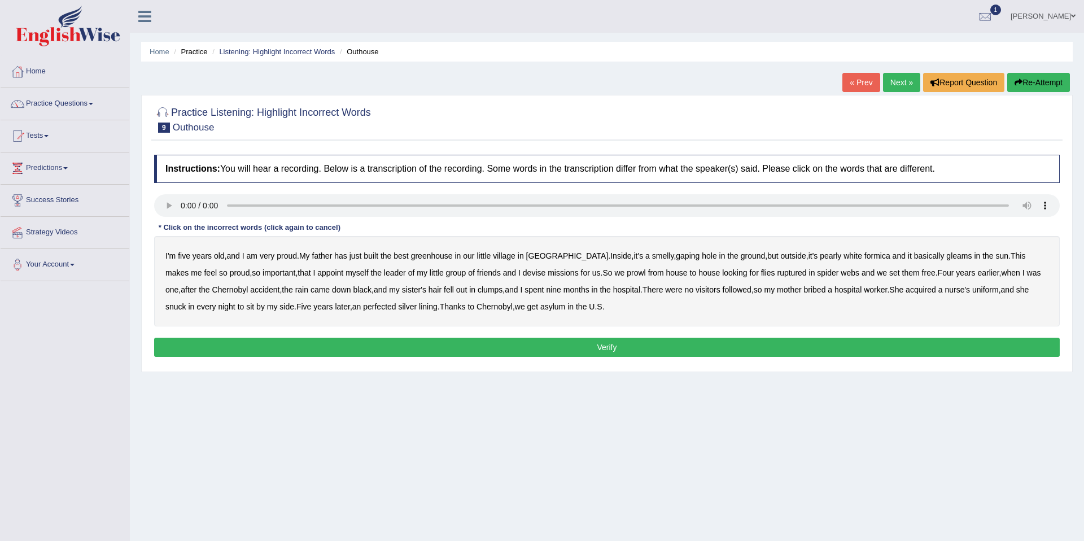
click at [440, 255] on b "greenhouse" at bounding box center [432, 255] width 42 height 9
click at [914, 258] on b "basically" at bounding box center [929, 255] width 30 height 9
click at [738, 293] on b "followed" at bounding box center [737, 289] width 29 height 9
click at [390, 307] on b "perfected" at bounding box center [379, 306] width 33 height 9
click at [484, 352] on button "Verify" at bounding box center [607, 347] width 906 height 19
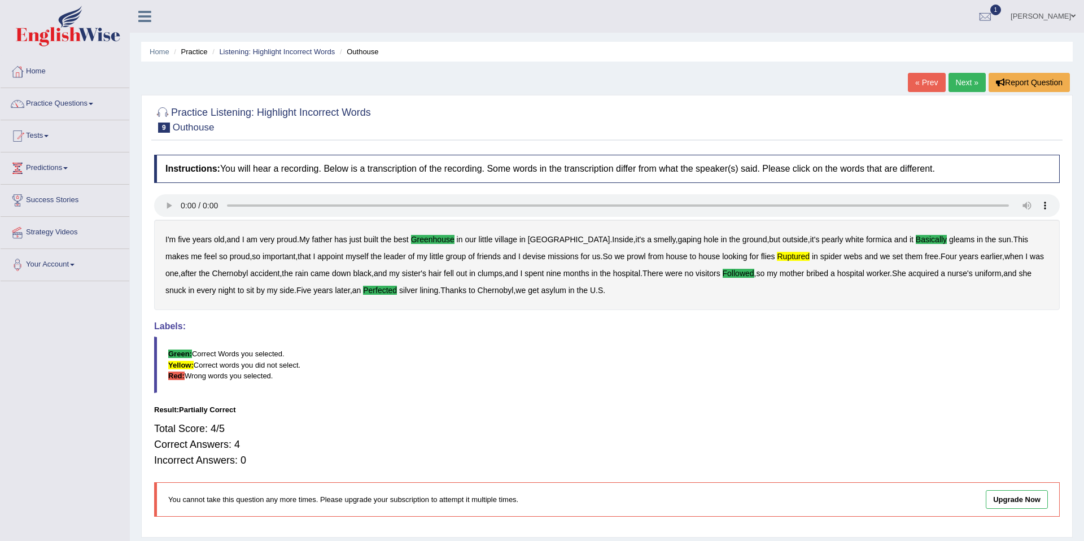
click at [967, 89] on link "Next »" at bounding box center [967, 82] width 37 height 19
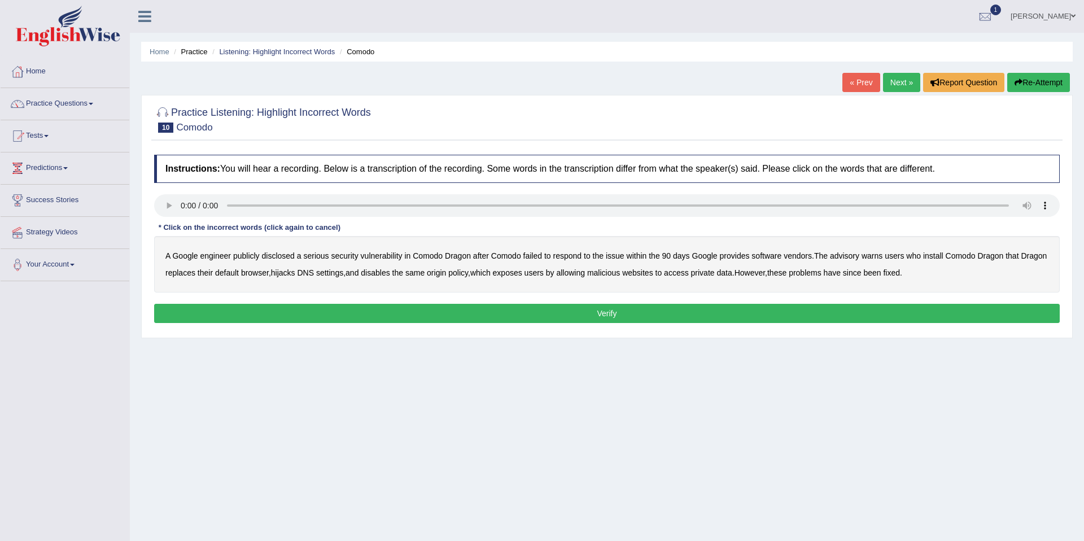
click at [276, 260] on b "disclosed" at bounding box center [278, 255] width 33 height 9
click at [805, 257] on b "vendors" at bounding box center [798, 255] width 28 height 9
click at [620, 277] on b "malicious" at bounding box center [603, 272] width 33 height 9
click at [637, 308] on button "Verify" at bounding box center [607, 313] width 906 height 19
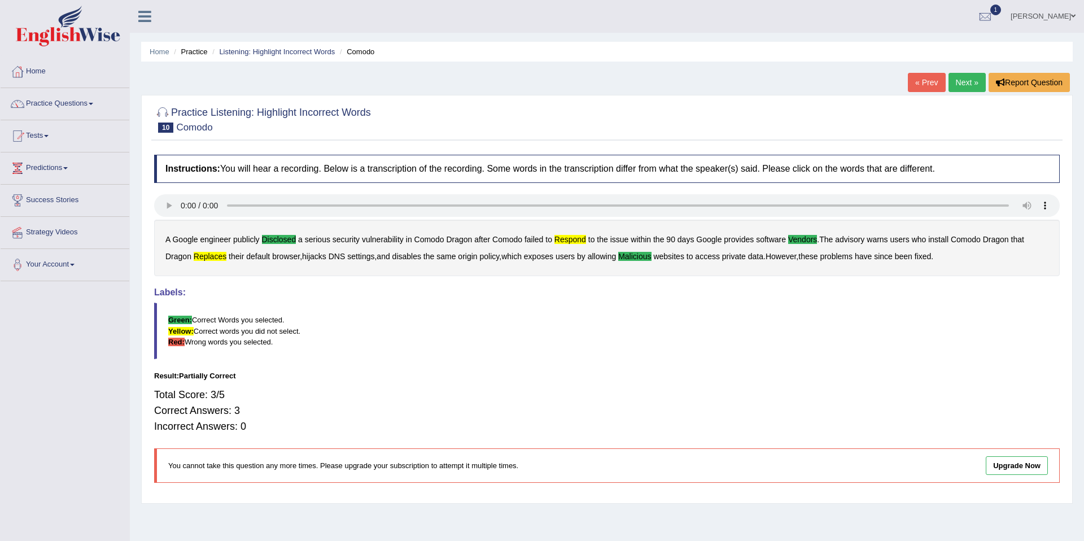
click at [967, 84] on link "Next »" at bounding box center [967, 82] width 37 height 19
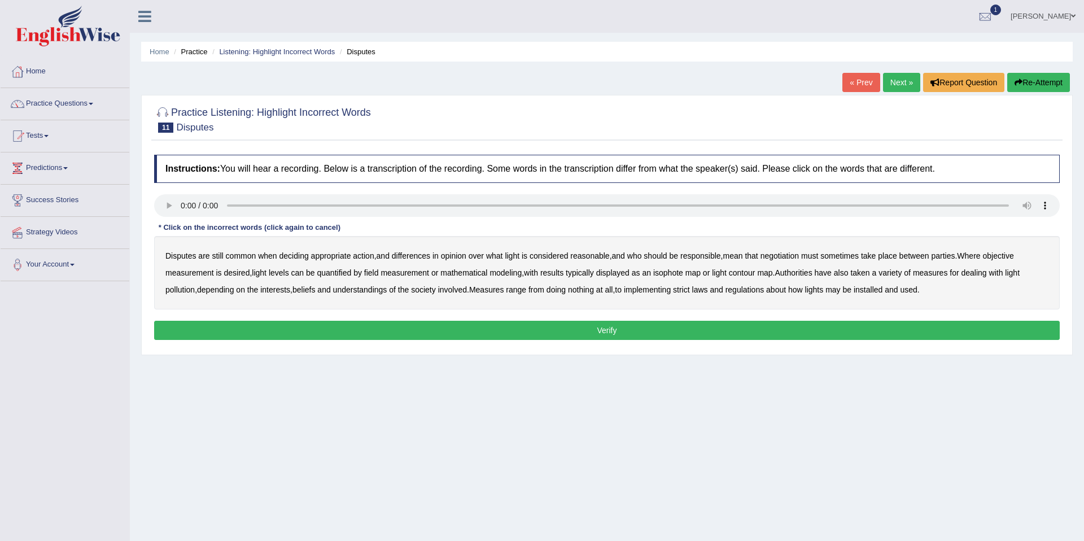
click at [589, 273] on b "typically" at bounding box center [580, 272] width 28 height 9
click at [764, 294] on b "regulations" at bounding box center [744, 289] width 39 height 9
click at [556, 253] on b "considered" at bounding box center [549, 255] width 39 height 9
click at [601, 331] on button "Verify" at bounding box center [607, 330] width 906 height 19
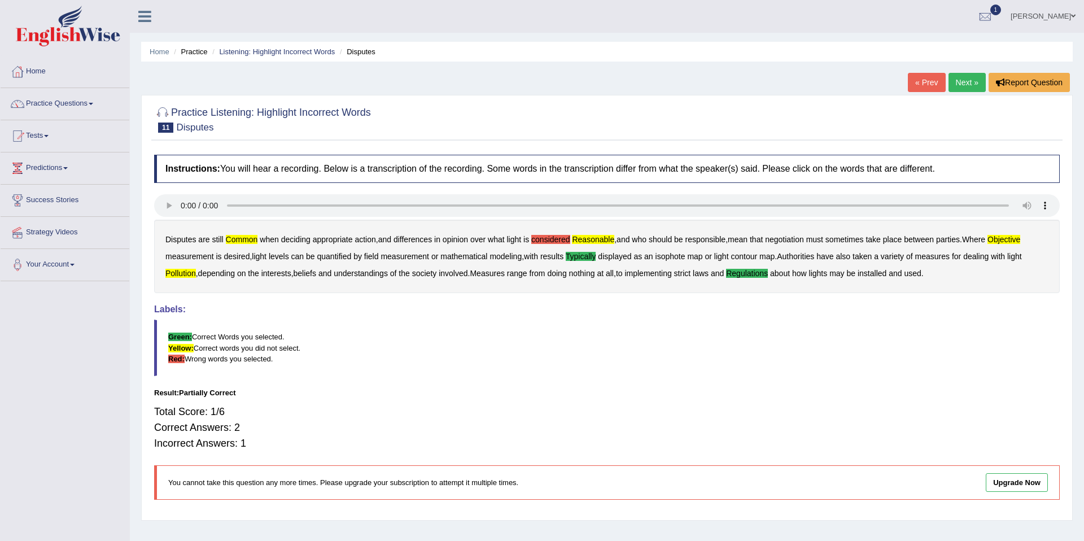
click at [969, 89] on link "Next »" at bounding box center [967, 82] width 37 height 19
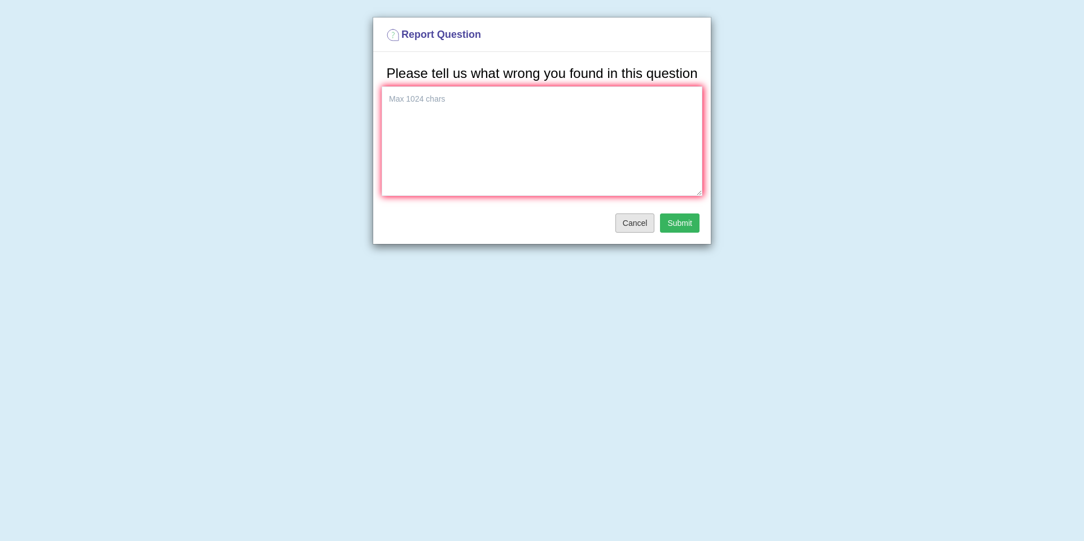
click at [639, 233] on button "Cancel" at bounding box center [635, 222] width 40 height 19
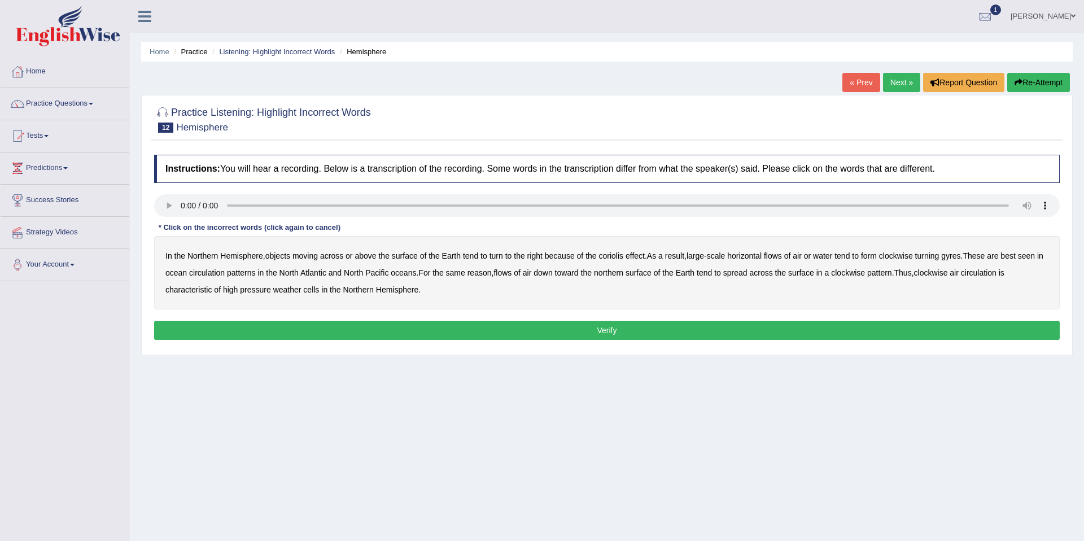
click at [312, 252] on b "moving" at bounding box center [304, 255] width 25 height 9
click at [750, 255] on b "horizontal" at bounding box center [744, 255] width 34 height 9
click at [225, 274] on b "circulation" at bounding box center [207, 272] width 36 height 9
click at [492, 273] on b "reason" at bounding box center [479, 272] width 24 height 9
click at [790, 333] on button "Verify" at bounding box center [607, 330] width 906 height 19
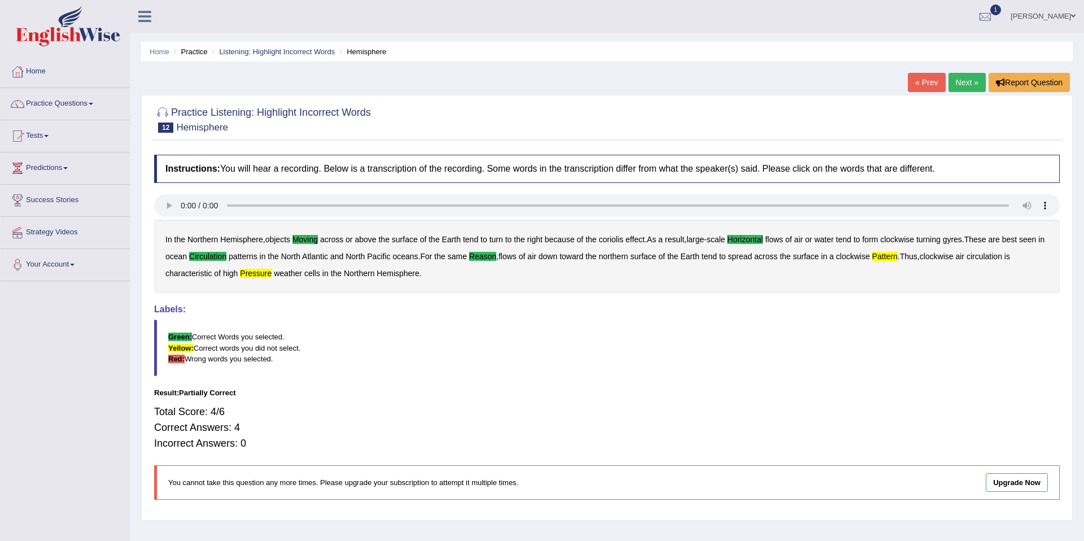
click at [964, 89] on link "Next »" at bounding box center [967, 82] width 37 height 19
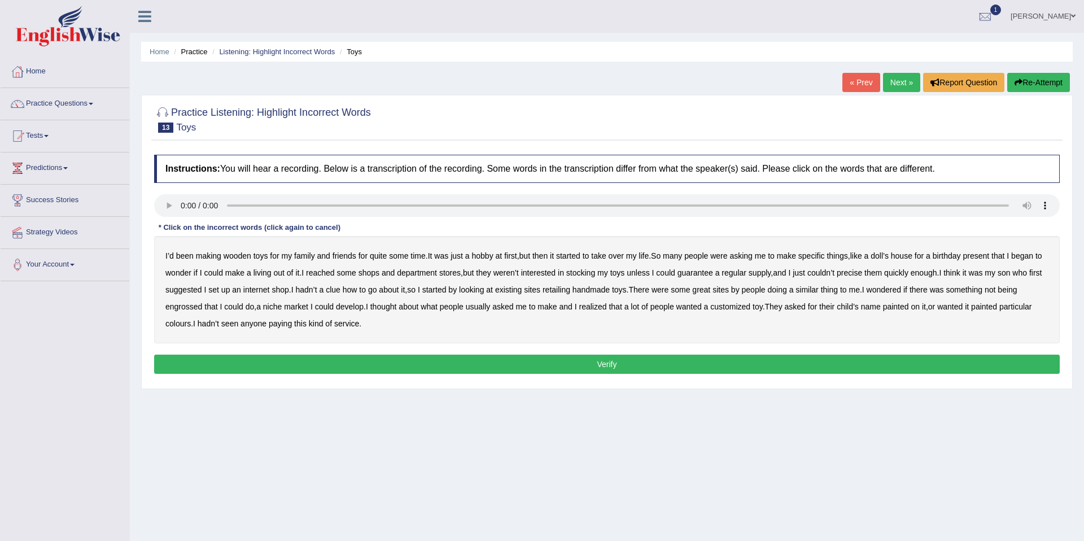
click at [335, 276] on b "reached" at bounding box center [320, 272] width 29 height 9
click at [862, 276] on b "precise" at bounding box center [849, 272] width 25 height 9
click at [570, 288] on b "retailing" at bounding box center [557, 289] width 28 height 9
click at [202, 308] on b "engrossed" at bounding box center [183, 306] width 37 height 9
click at [292, 326] on b "paying" at bounding box center [280, 323] width 23 height 9
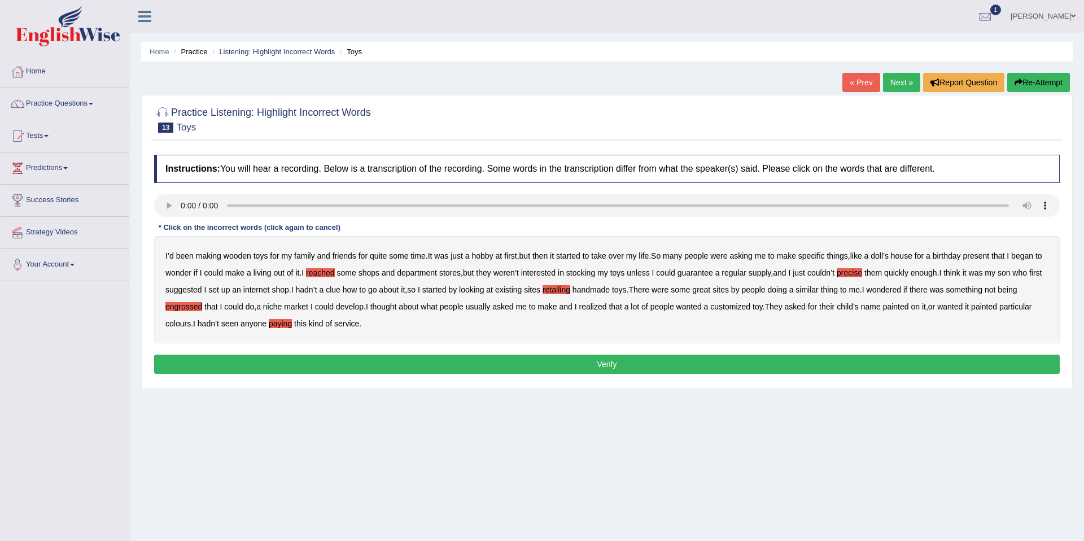
click at [536, 359] on button "Verify" at bounding box center [607, 364] width 906 height 19
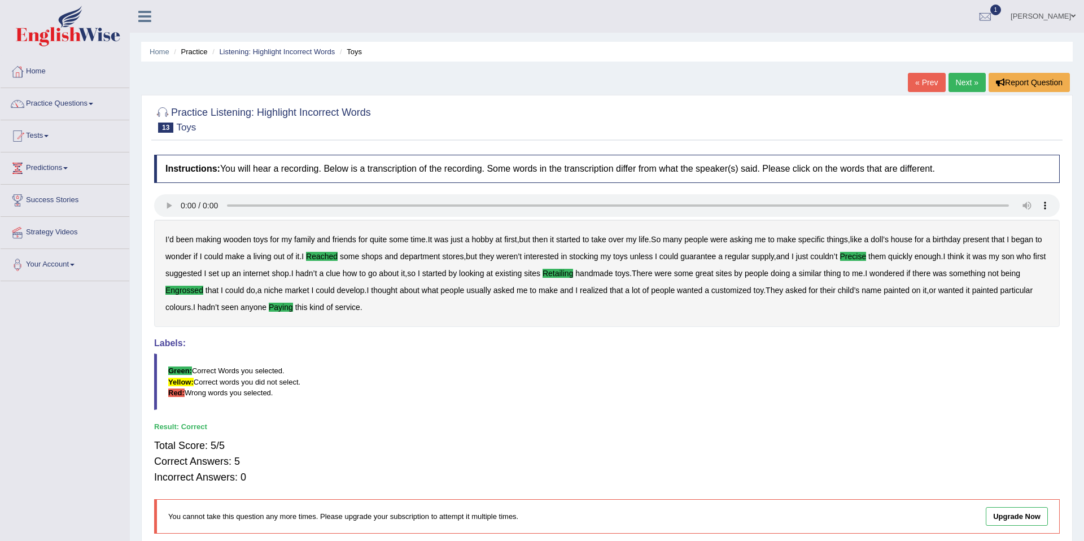
click at [969, 88] on link "Next »" at bounding box center [967, 82] width 37 height 19
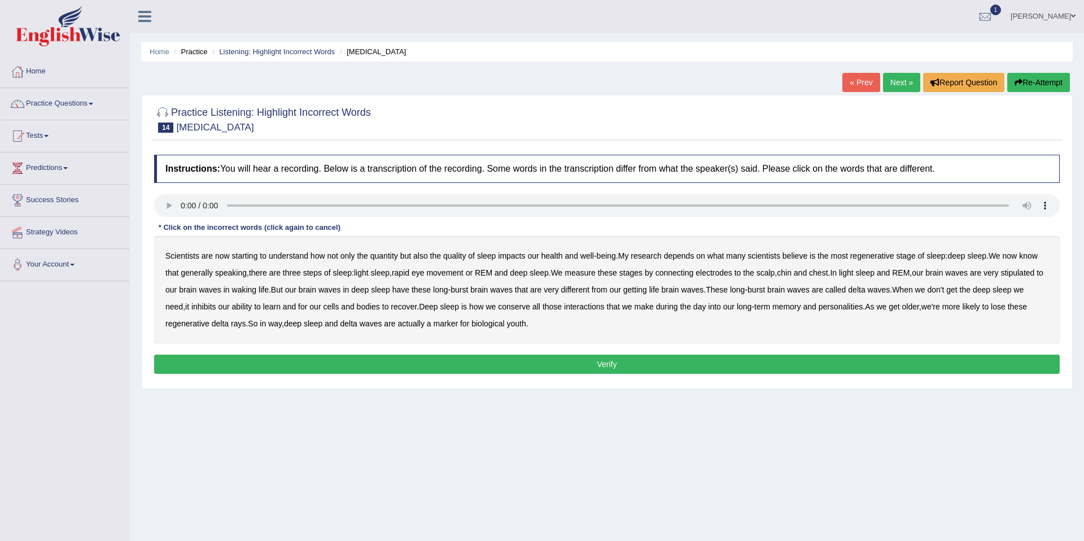
click at [685, 252] on b "depends" at bounding box center [679, 255] width 30 height 9
click at [1000, 277] on b "stipulated" at bounding box center [1017, 272] width 34 height 9
click at [530, 311] on b "conserve" at bounding box center [514, 306] width 32 height 9
click at [297, 324] on div "Scientists are now starting to understand how not only the quantity but also th…" at bounding box center [607, 289] width 906 height 107
click at [246, 325] on b "rays" at bounding box center [238, 323] width 15 height 9
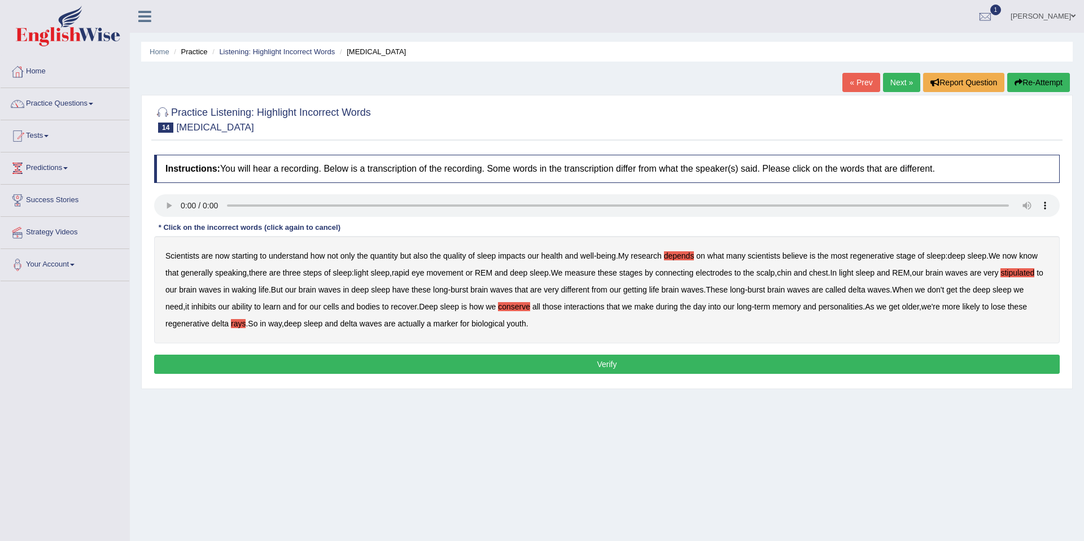
click at [377, 358] on button "Verify" at bounding box center [607, 364] width 906 height 19
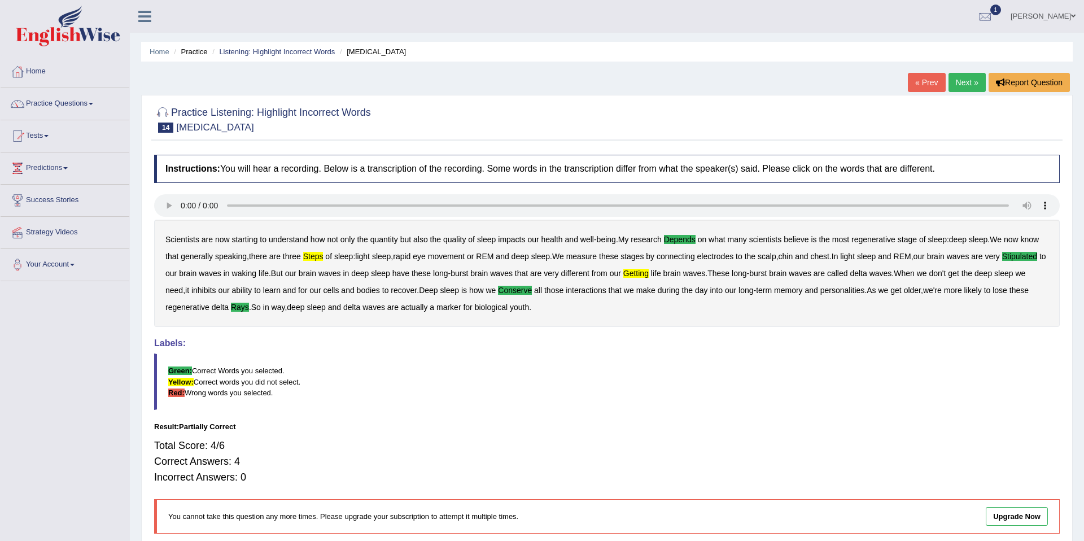
click at [973, 85] on link "Next »" at bounding box center [967, 82] width 37 height 19
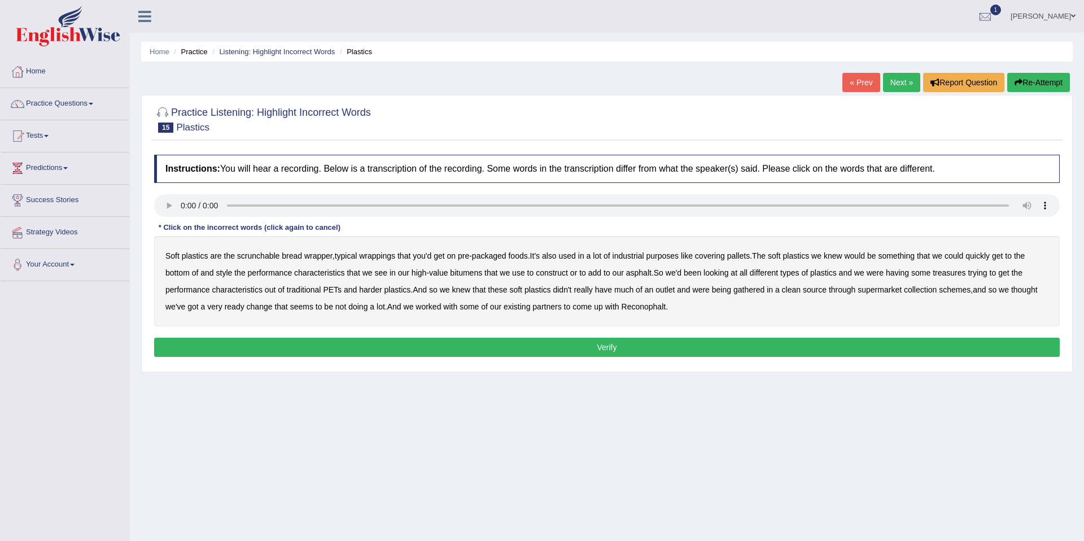
click at [224, 274] on b "style" at bounding box center [224, 272] width 16 height 9
click at [958, 277] on b "treasures" at bounding box center [949, 272] width 33 height 9
click at [754, 292] on b "gathered" at bounding box center [748, 289] width 31 height 9
click at [273, 308] on b "change" at bounding box center [260, 306] width 26 height 9
click at [487, 353] on button "Verify" at bounding box center [607, 347] width 906 height 19
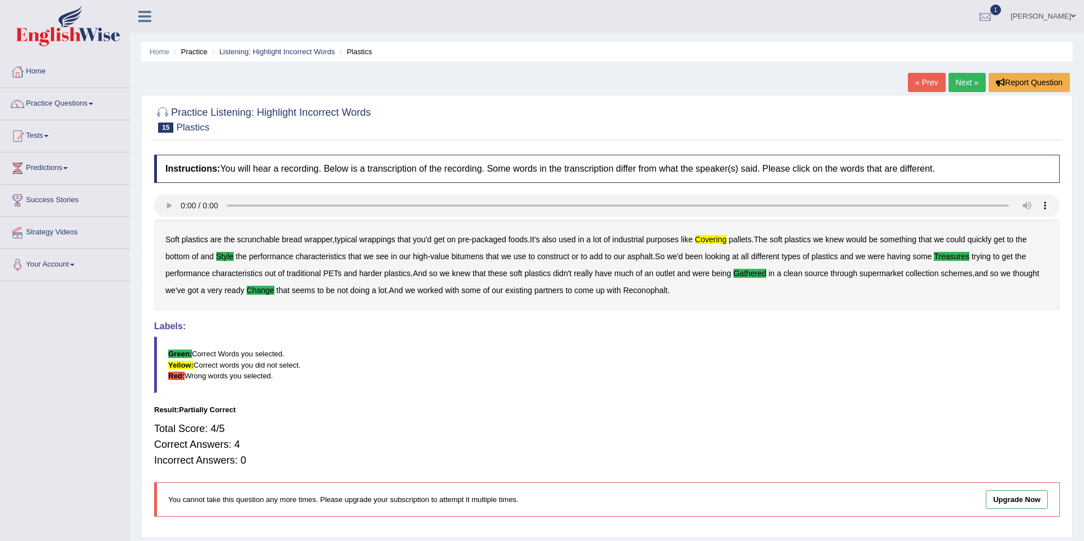
click at [994, 21] on div at bounding box center [985, 16] width 17 height 17
click at [982, 44] on link "PEW1 Sep 27, 2025 Exam evaluated" at bounding box center [918, 51] width 156 height 24
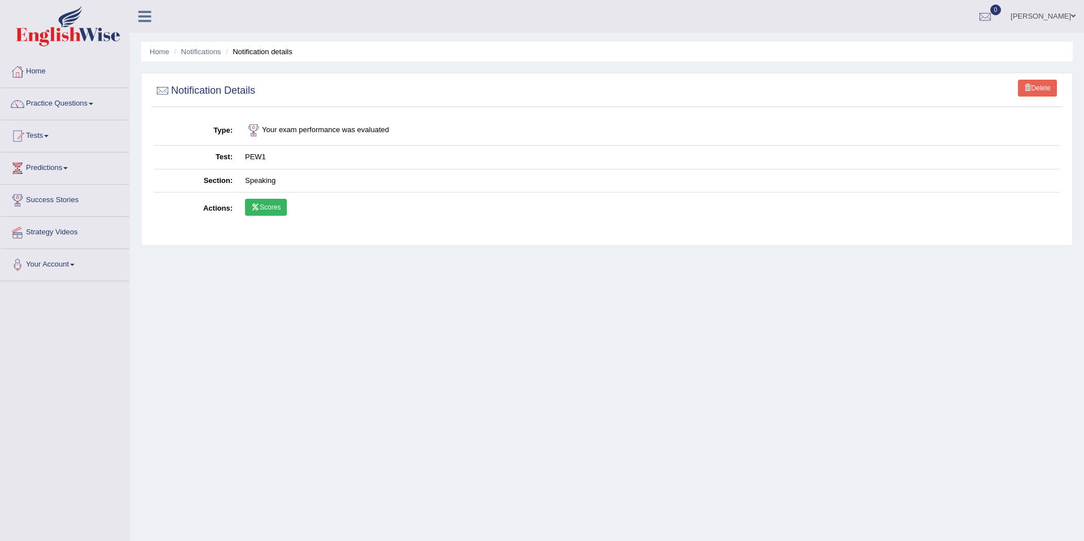
click at [276, 209] on link "Scores" at bounding box center [266, 207] width 42 height 17
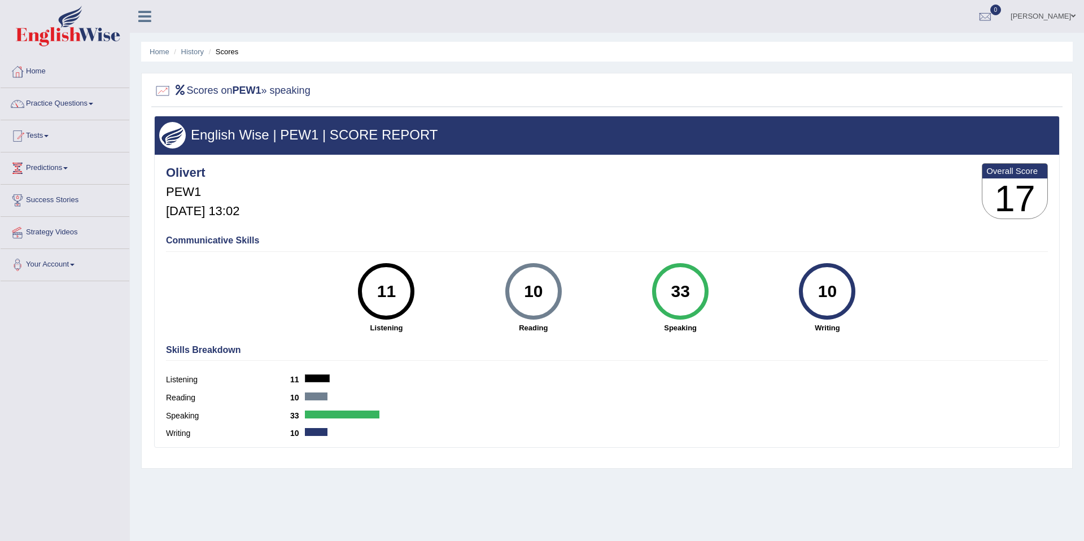
scroll to position [52, 0]
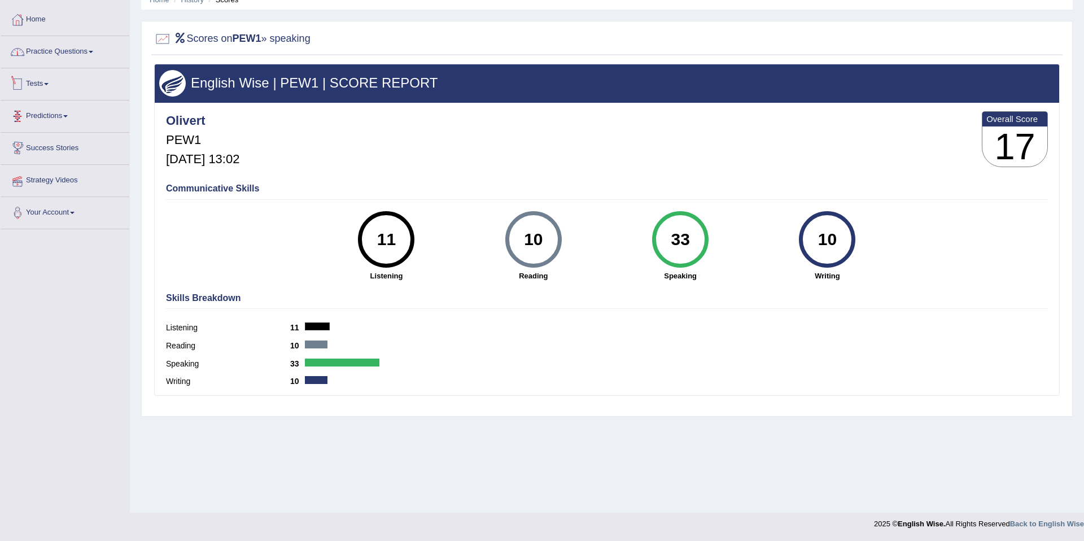
click at [50, 53] on link "Practice Questions" at bounding box center [65, 50] width 129 height 28
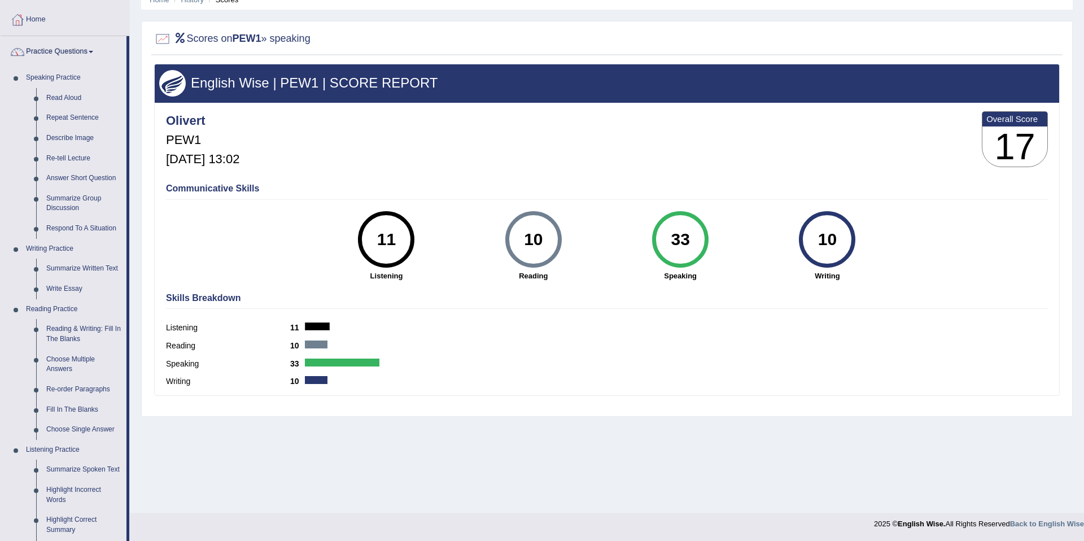
click at [40, 50] on link "Practice Questions" at bounding box center [64, 50] width 126 height 28
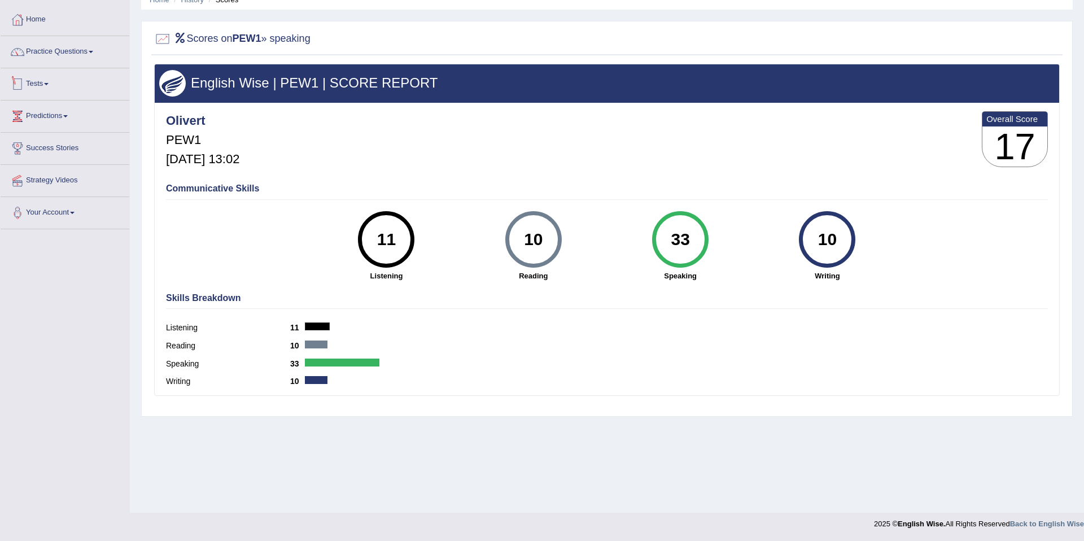
click at [45, 86] on link "Tests" at bounding box center [65, 82] width 129 height 28
click at [56, 111] on link "Take Practice Sectional Test" at bounding box center [74, 110] width 106 height 20
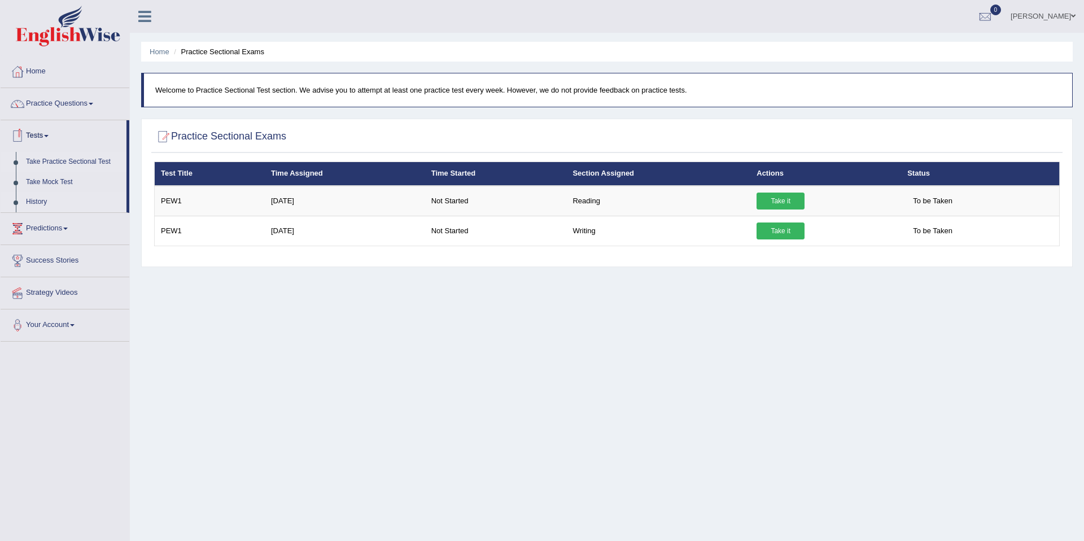
click at [41, 209] on link "History" at bounding box center [74, 202] width 106 height 20
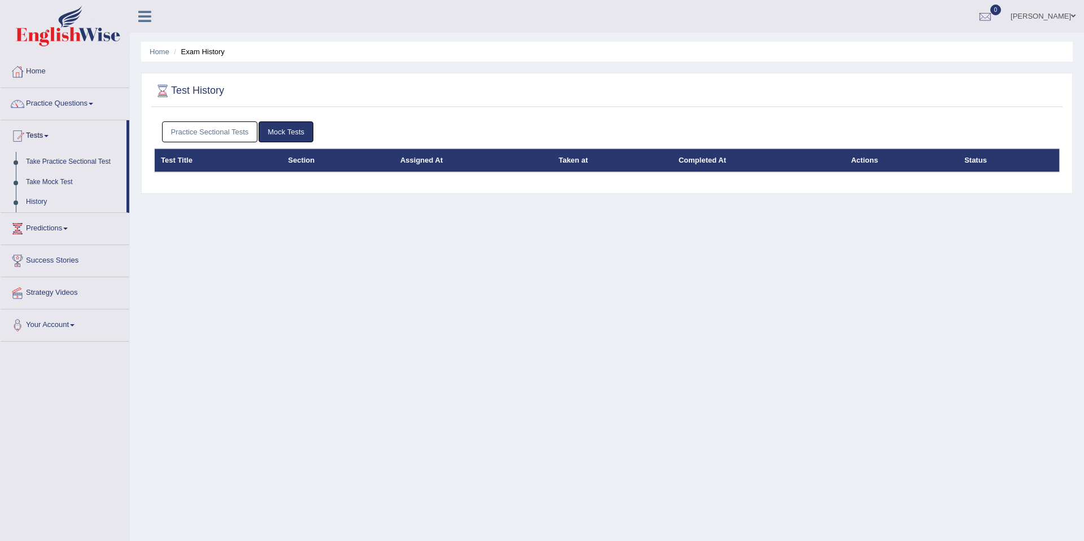
click at [225, 137] on link "Practice Sectional Tests" at bounding box center [210, 131] width 96 height 21
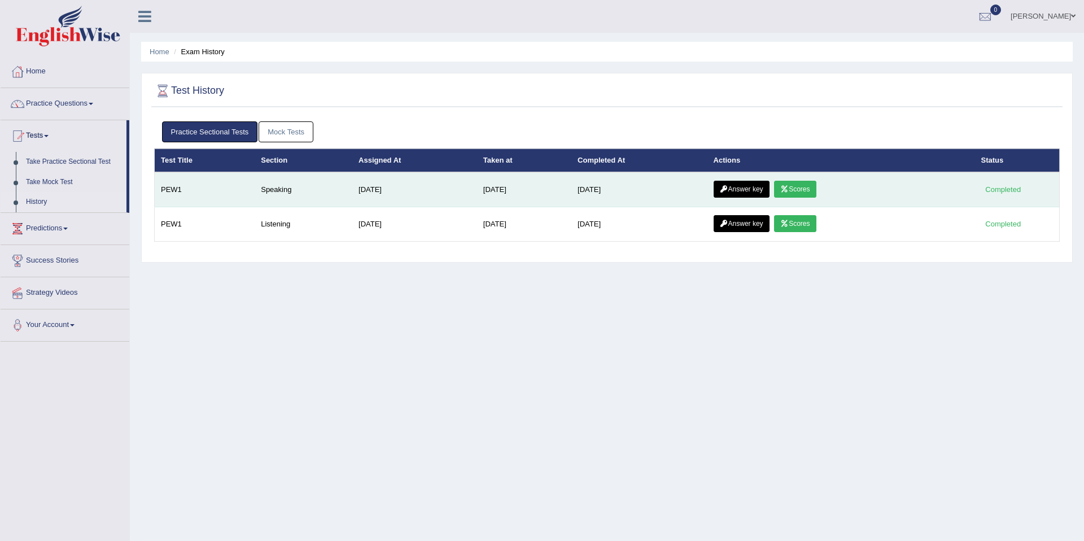
click at [738, 191] on link "Answer key" at bounding box center [742, 189] width 56 height 17
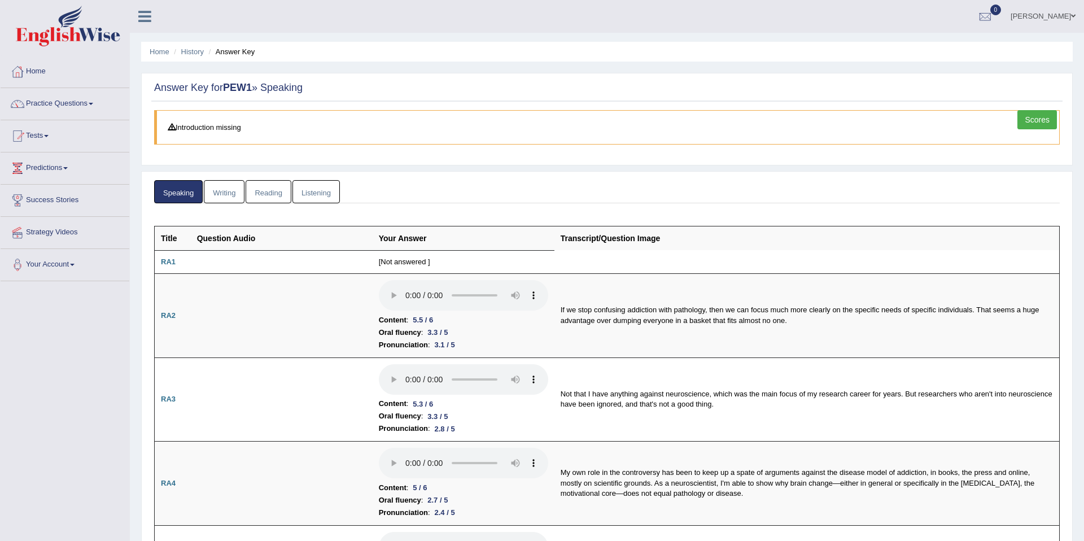
click at [1046, 120] on link "Scores" at bounding box center [1037, 119] width 40 height 19
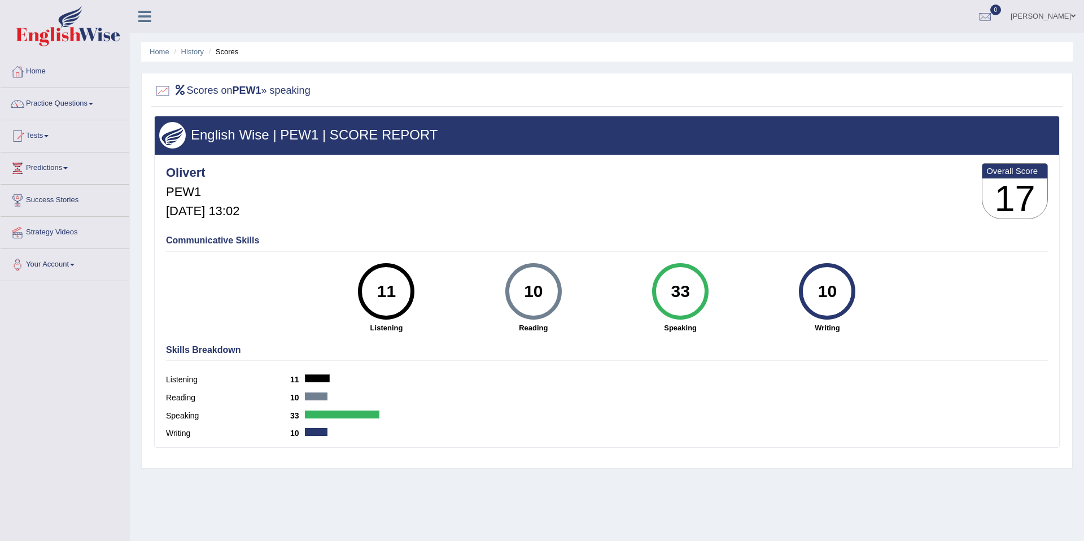
click at [45, 100] on link "Practice Questions" at bounding box center [65, 102] width 129 height 28
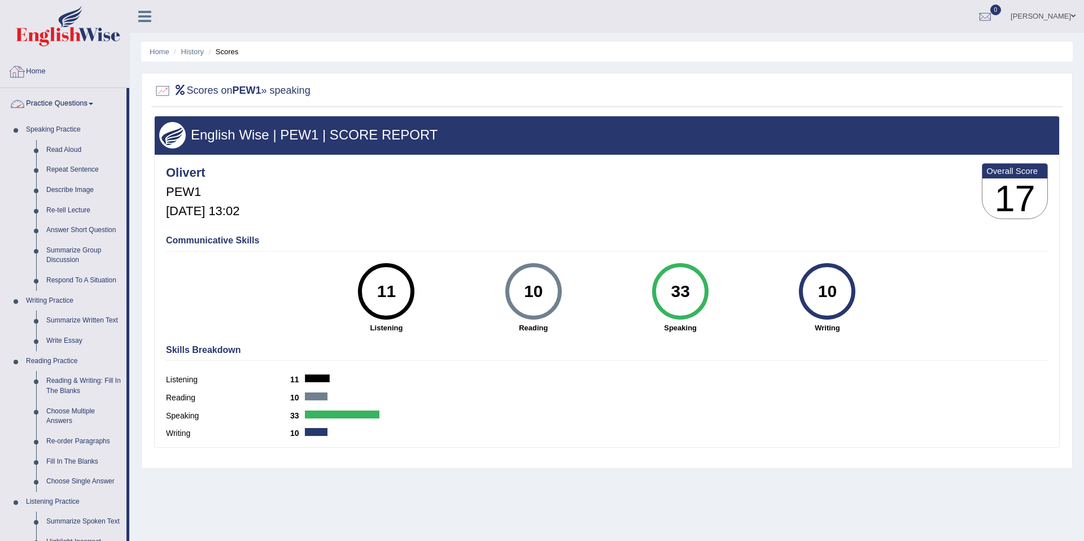
click at [51, 102] on link "Practice Questions" at bounding box center [64, 102] width 126 height 28
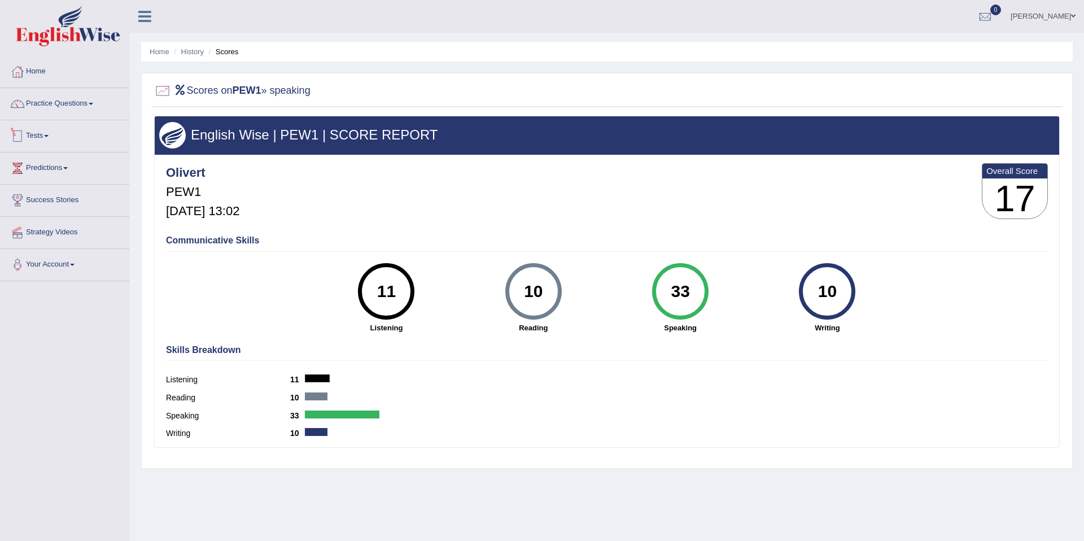
click at [51, 145] on link "Tests" at bounding box center [65, 134] width 129 height 28
click at [50, 204] on link "History" at bounding box center [74, 202] width 106 height 20
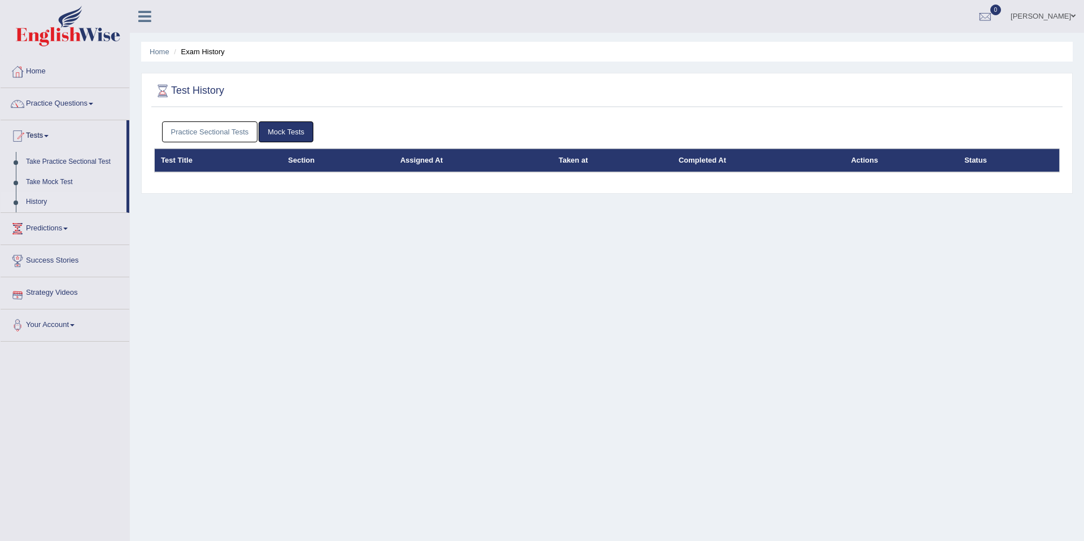
click at [226, 139] on link "Practice Sectional Tests" at bounding box center [210, 131] width 96 height 21
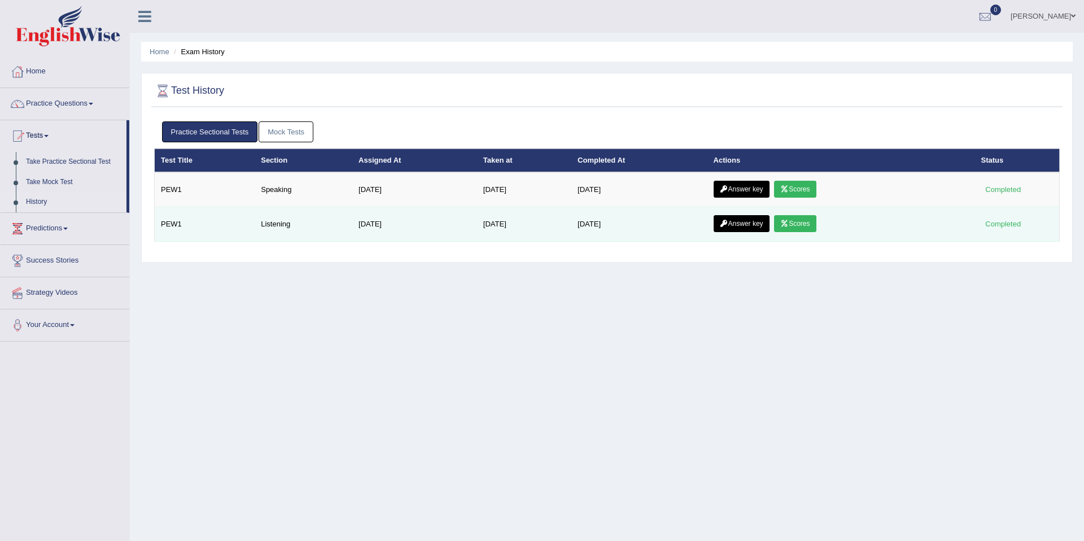
click at [806, 225] on link "Scores" at bounding box center [795, 223] width 42 height 17
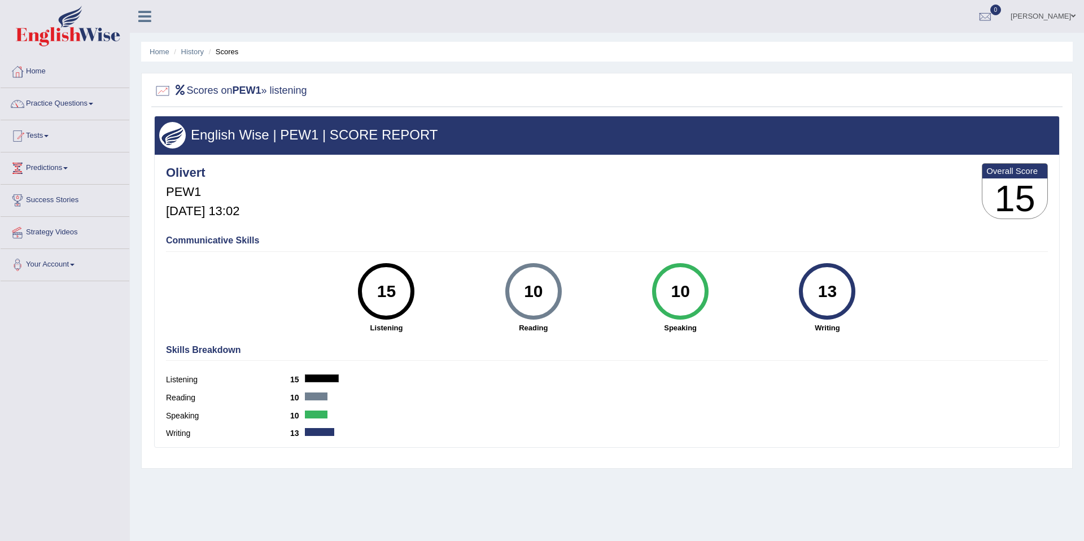
click at [55, 108] on link "Practice Questions" at bounding box center [65, 102] width 129 height 28
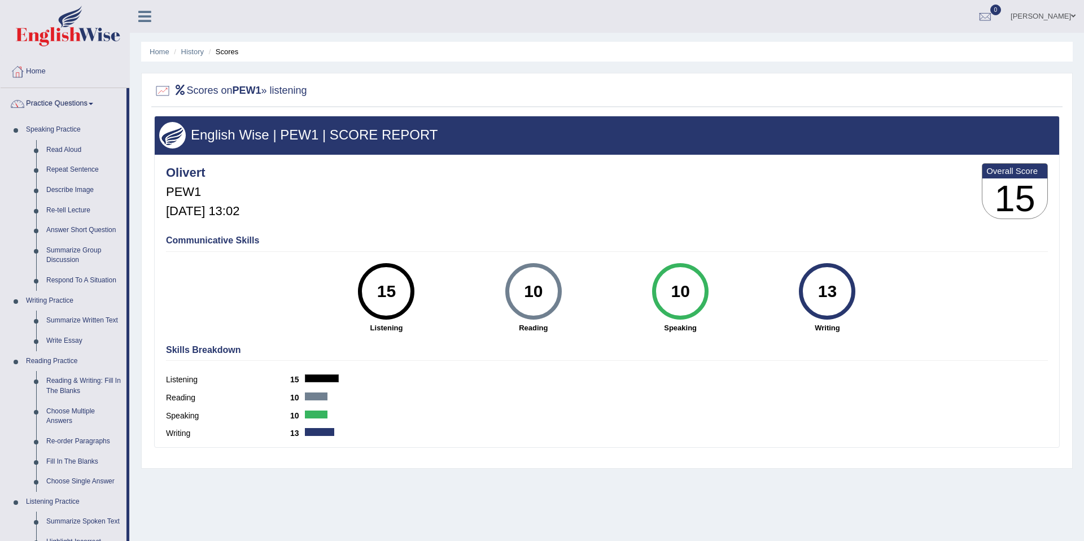
click at [55, 108] on link "Practice Questions" at bounding box center [64, 102] width 126 height 28
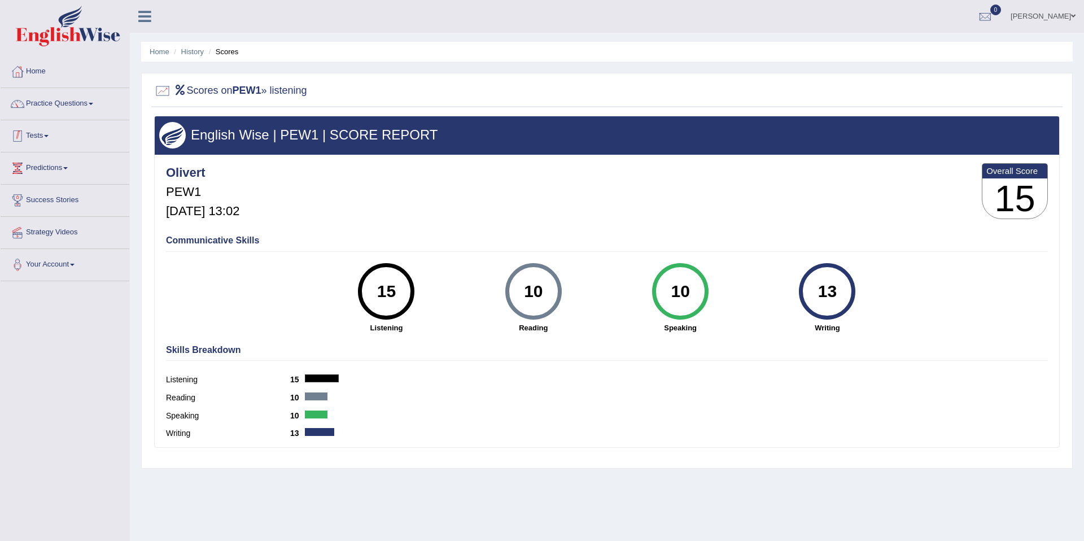
click at [45, 133] on link "Tests" at bounding box center [65, 134] width 129 height 28
click at [46, 199] on link "History" at bounding box center [74, 202] width 106 height 20
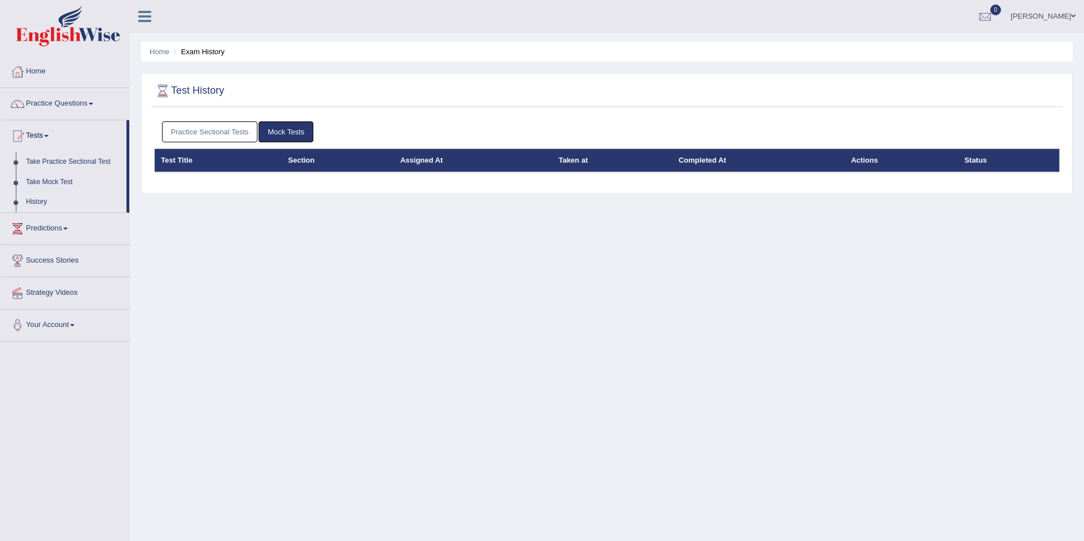
click at [222, 134] on link "Practice Sectional Tests" at bounding box center [210, 131] width 96 height 21
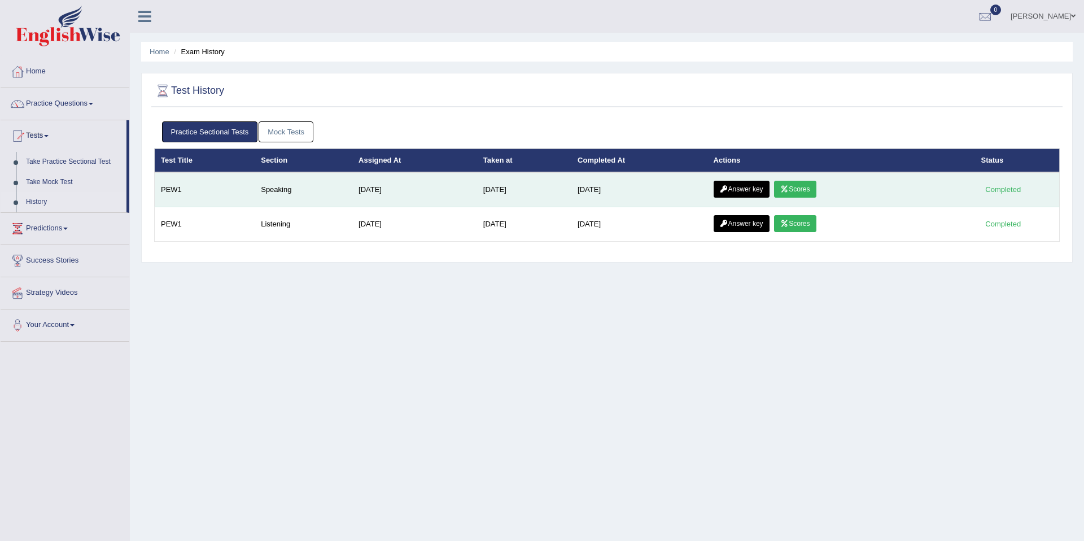
click at [806, 188] on link "Scores" at bounding box center [795, 189] width 42 height 17
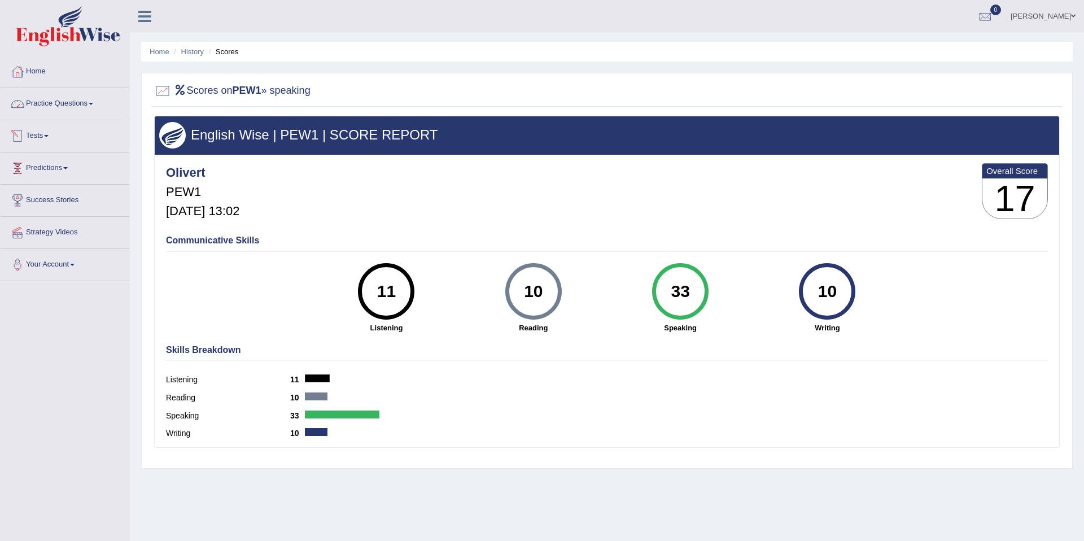
click at [85, 103] on link "Practice Questions" at bounding box center [65, 102] width 129 height 28
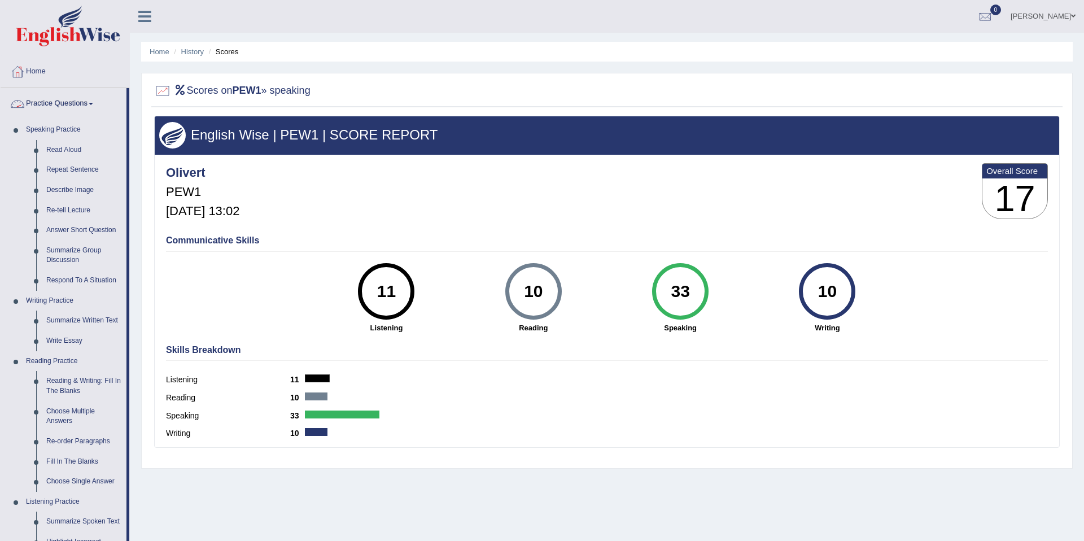
click at [68, 104] on link "Practice Questions" at bounding box center [64, 102] width 126 height 28
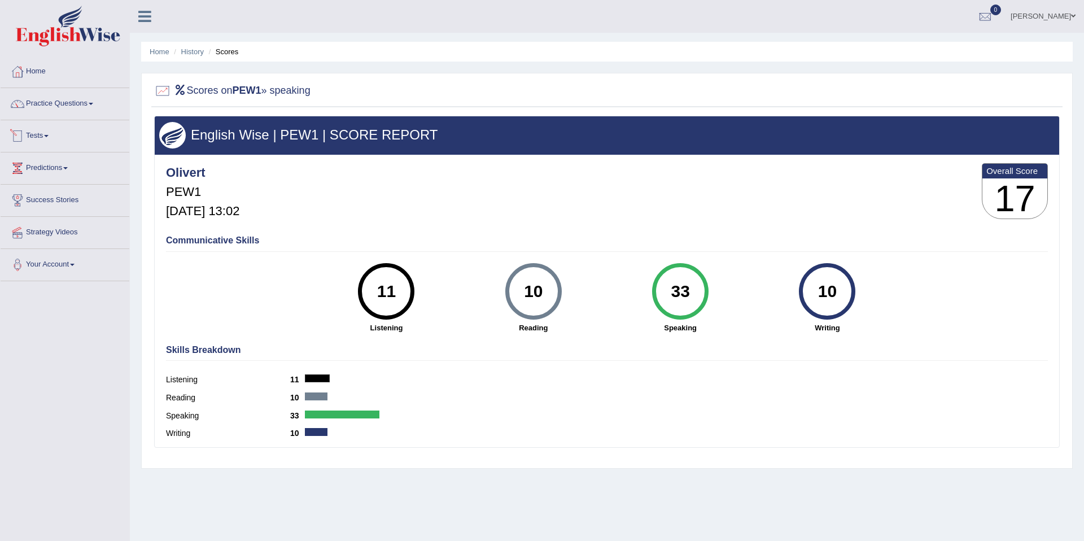
click at [46, 130] on link "Tests" at bounding box center [65, 134] width 129 height 28
click at [69, 164] on link "Take Practice Sectional Test" at bounding box center [74, 162] width 106 height 20
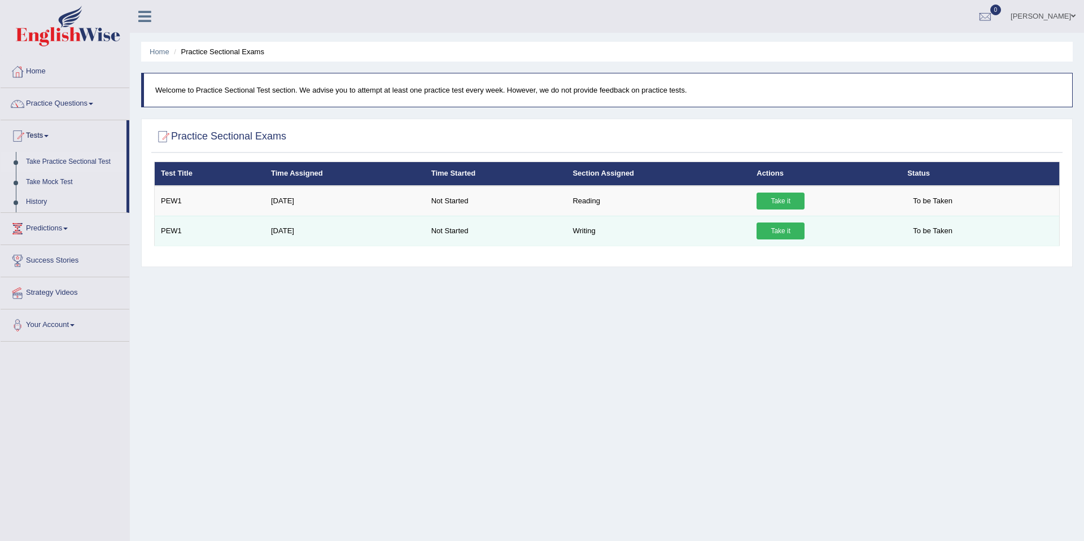
click at [781, 232] on link "Take it" at bounding box center [781, 230] width 48 height 17
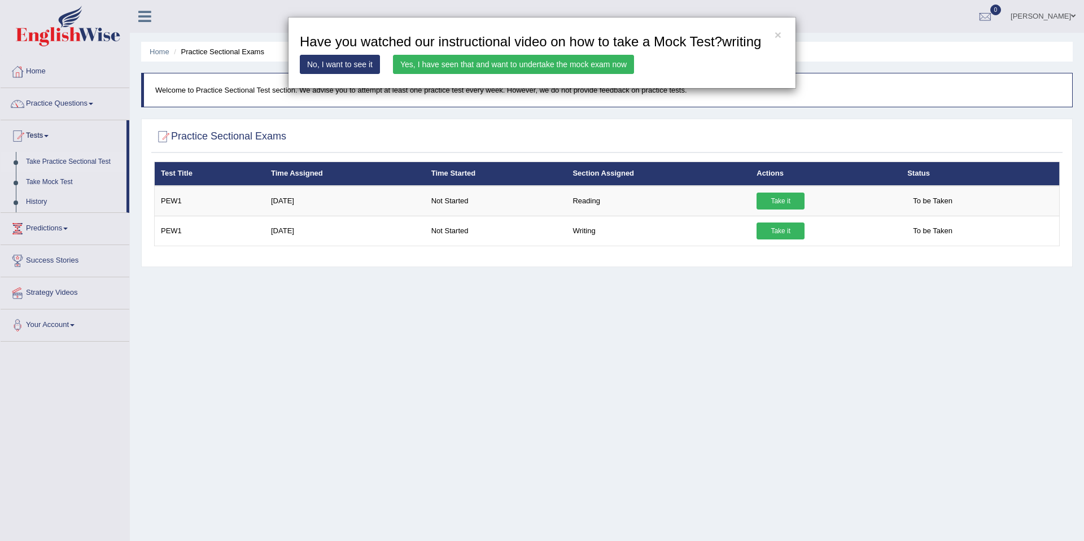
click at [528, 74] on link "Yes, I have seen that and want to undertake the mock exam now" at bounding box center [513, 64] width 241 height 19
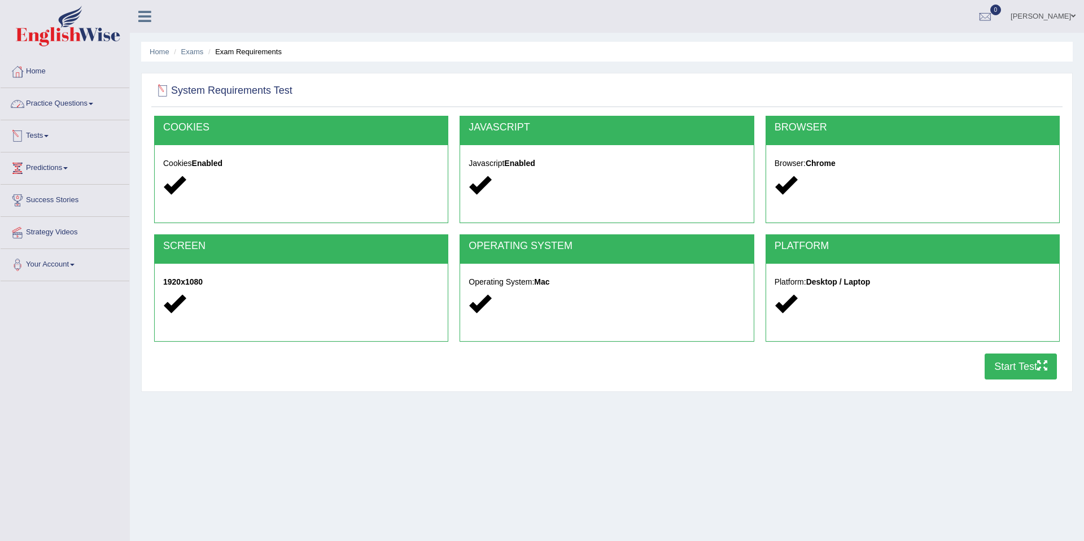
click at [71, 111] on link "Practice Questions" at bounding box center [65, 102] width 129 height 28
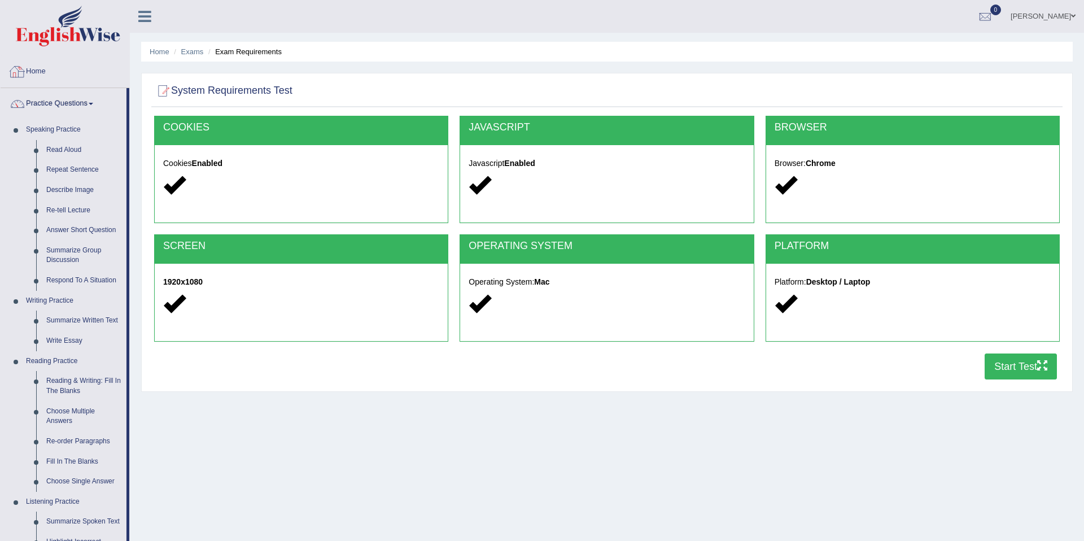
click at [81, 75] on link "Home" at bounding box center [65, 70] width 129 height 28
